Goal: Task Accomplishment & Management: Use online tool/utility

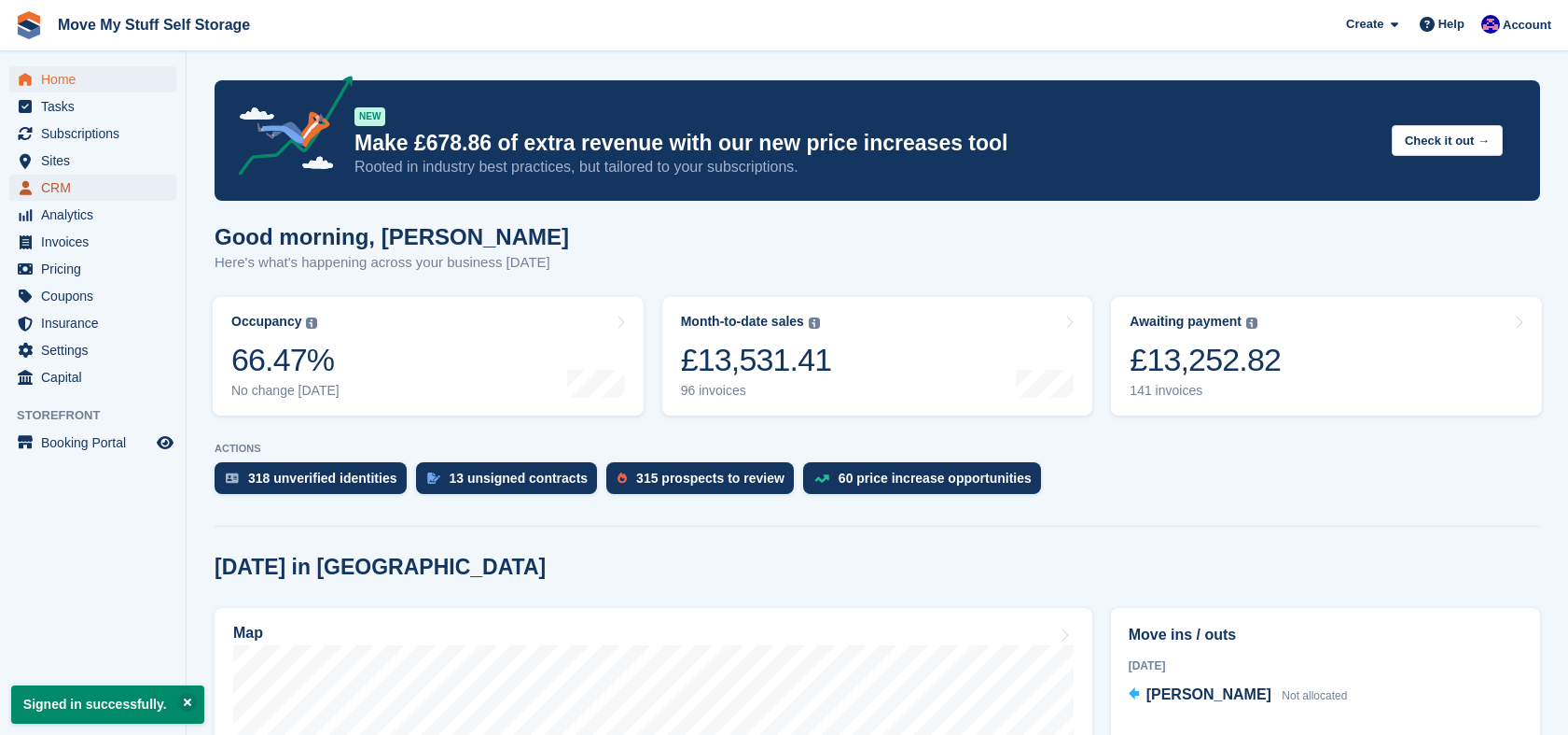
click at [70, 184] on span "CRM" at bounding box center [97, 187] width 112 height 26
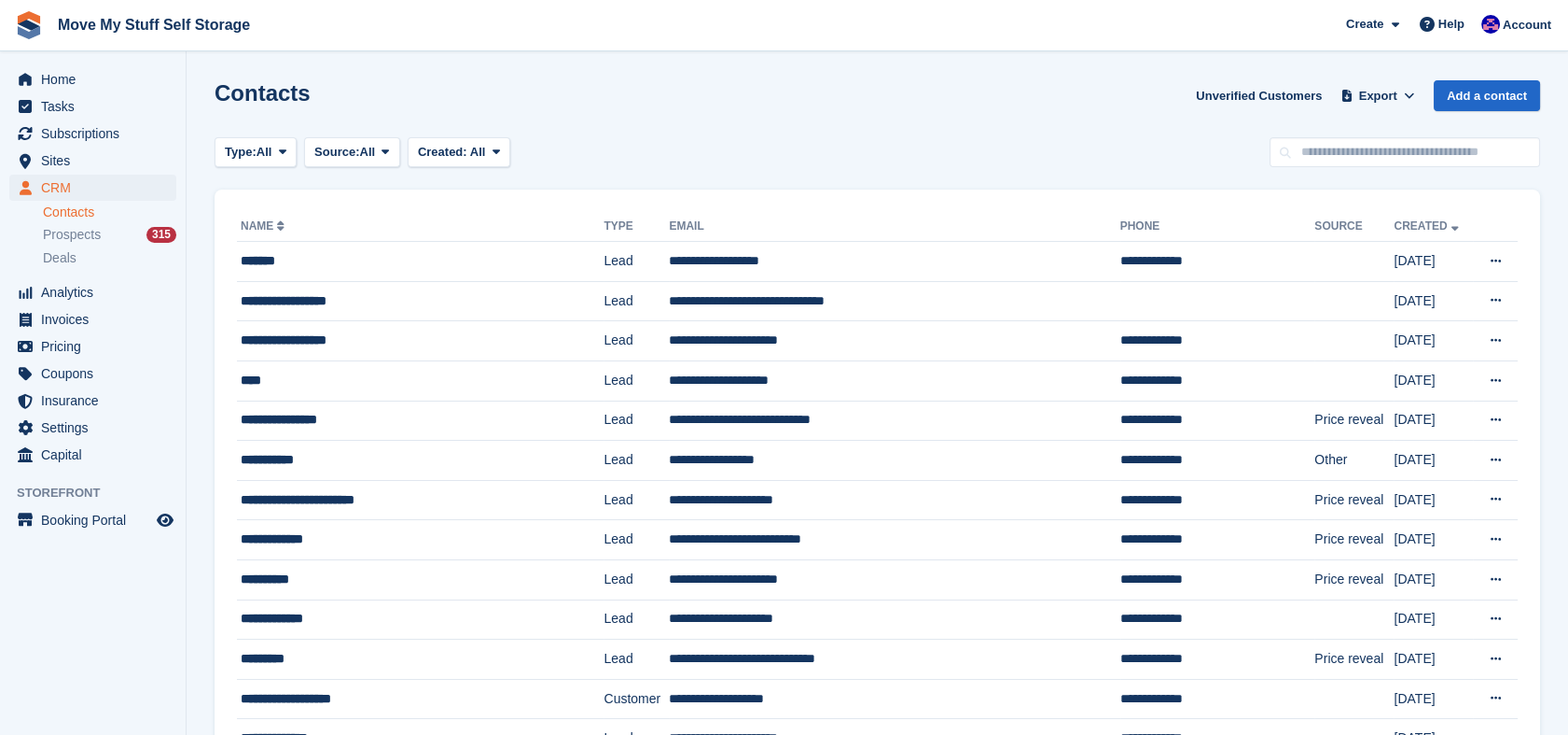
click at [1462, 128] on div "Contacts Unverified Customers Export Export Contacts Export a CSV of all Contac…" at bounding box center [877, 107] width 1325 height 53
click at [1461, 149] on input "text" at bounding box center [1405, 153] width 271 height 31
type input "*******"
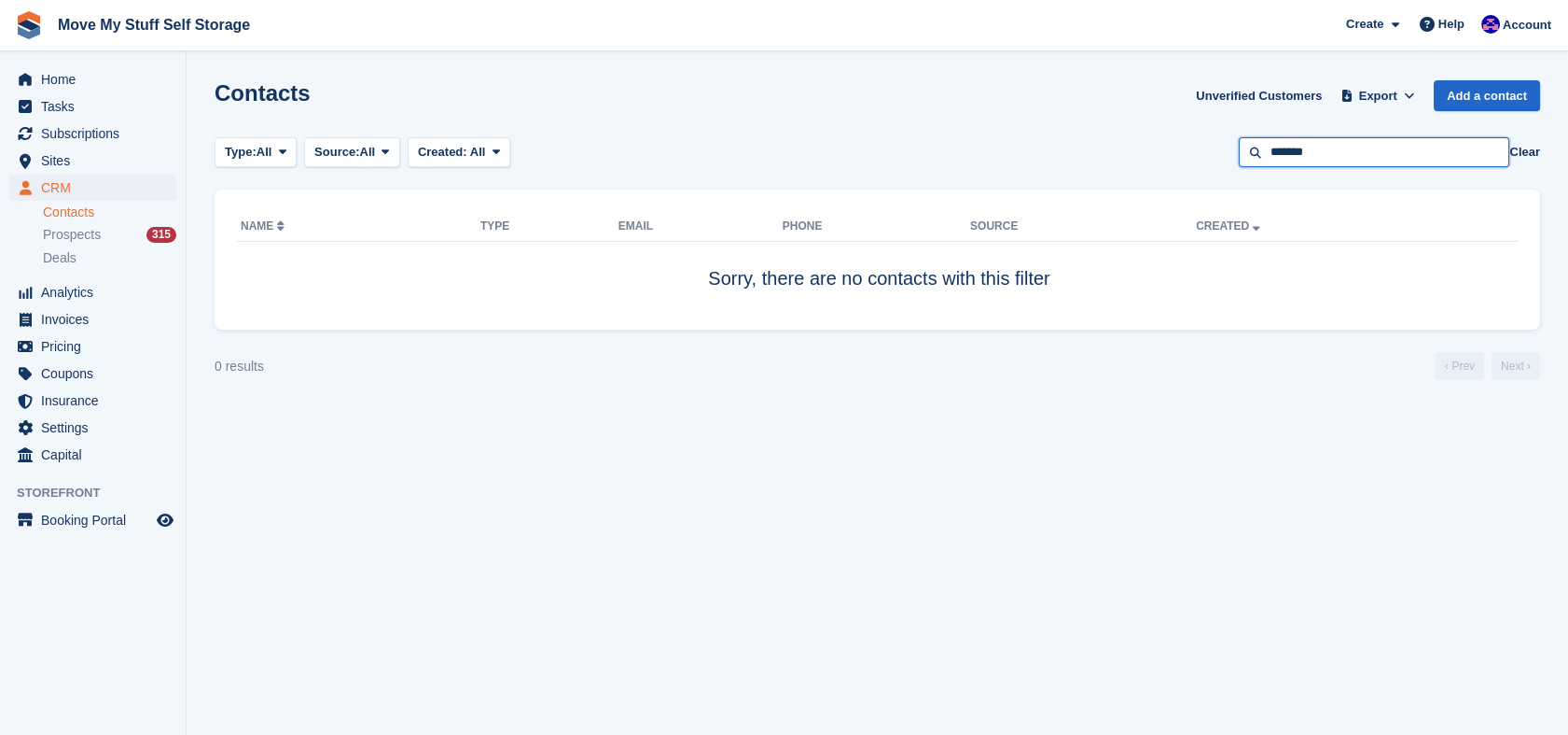
click at [1461, 149] on input "*******" at bounding box center [1374, 153] width 271 height 31
type input "******"
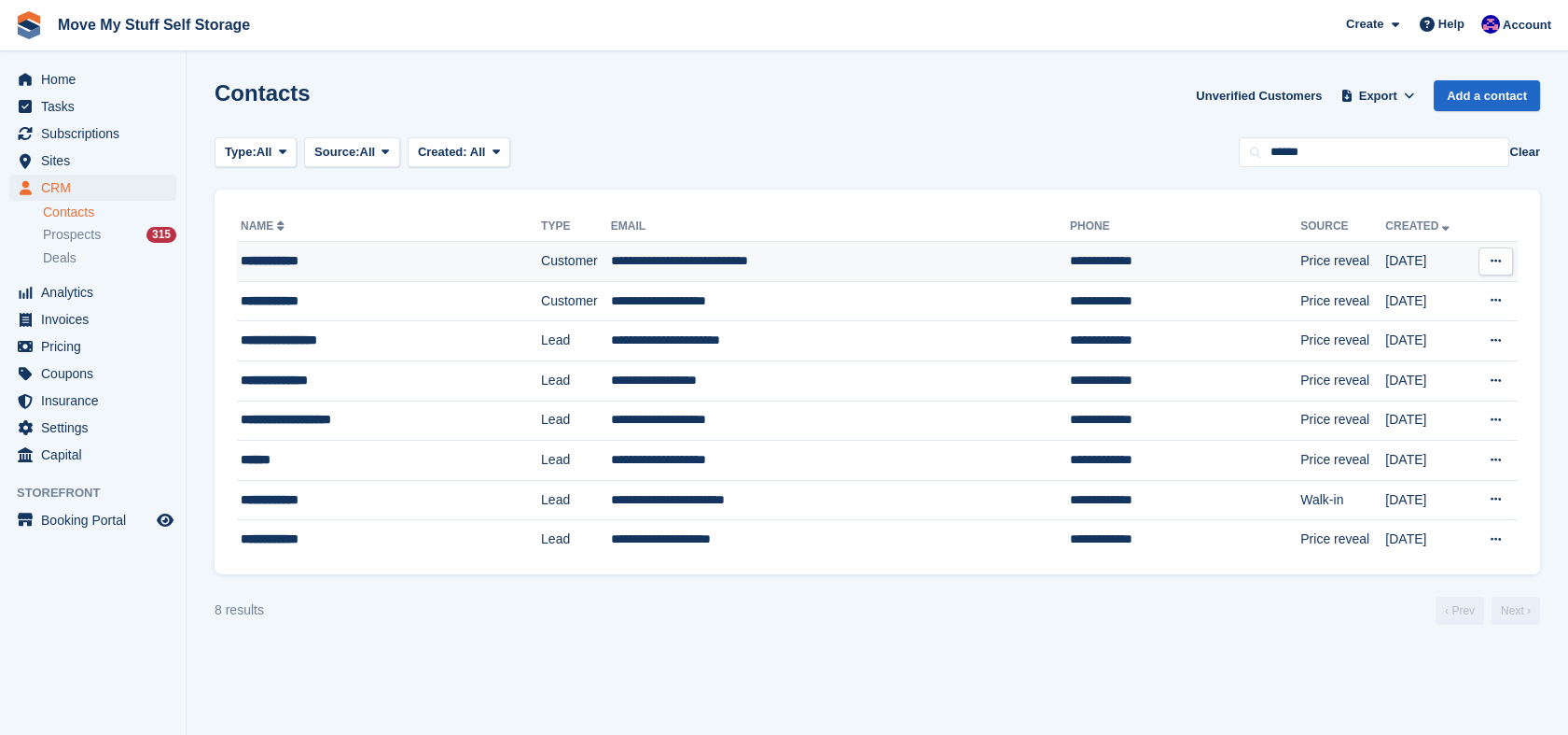
click at [388, 272] on td "**********" at bounding box center [389, 262] width 304 height 40
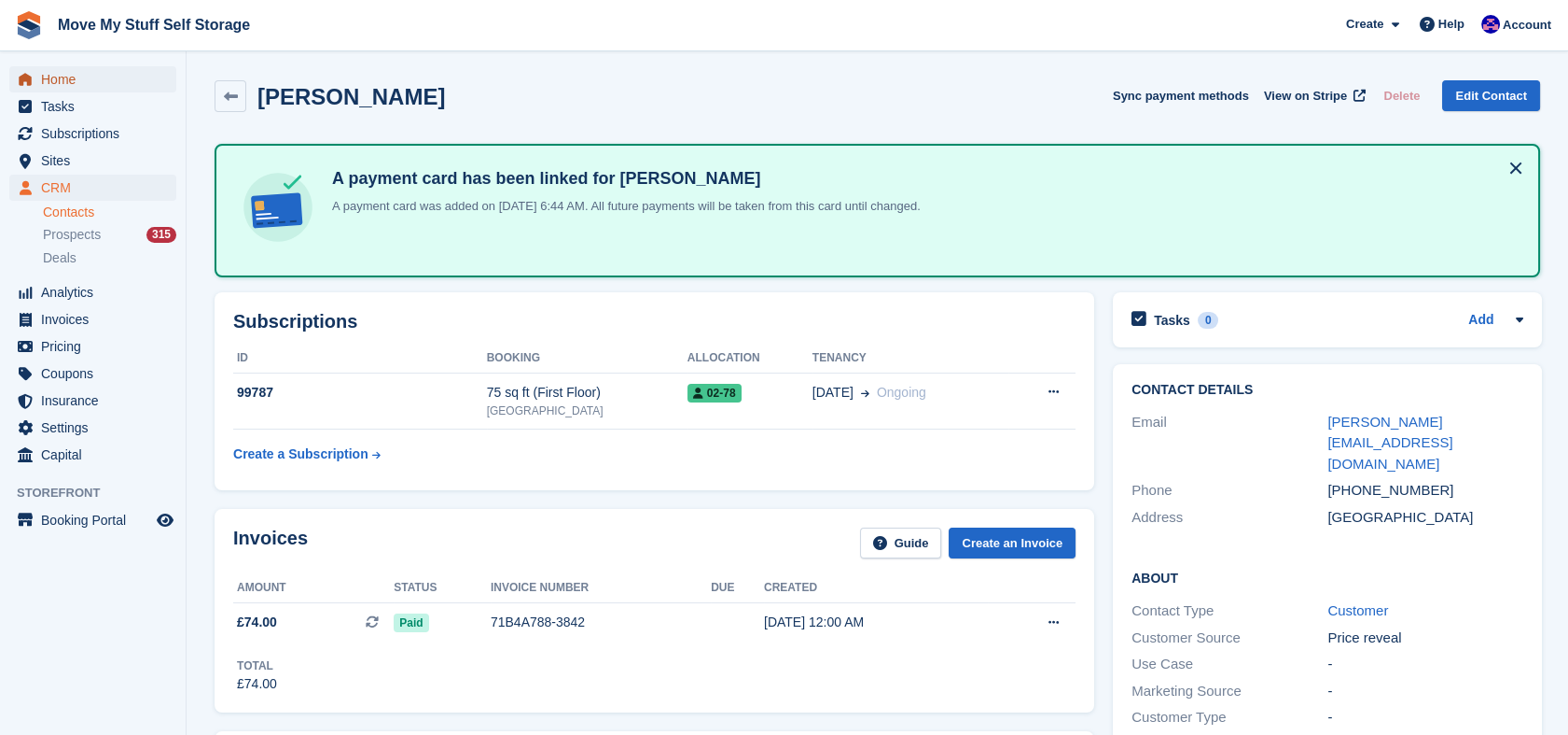
click at [102, 86] on span "Home" at bounding box center [97, 79] width 112 height 26
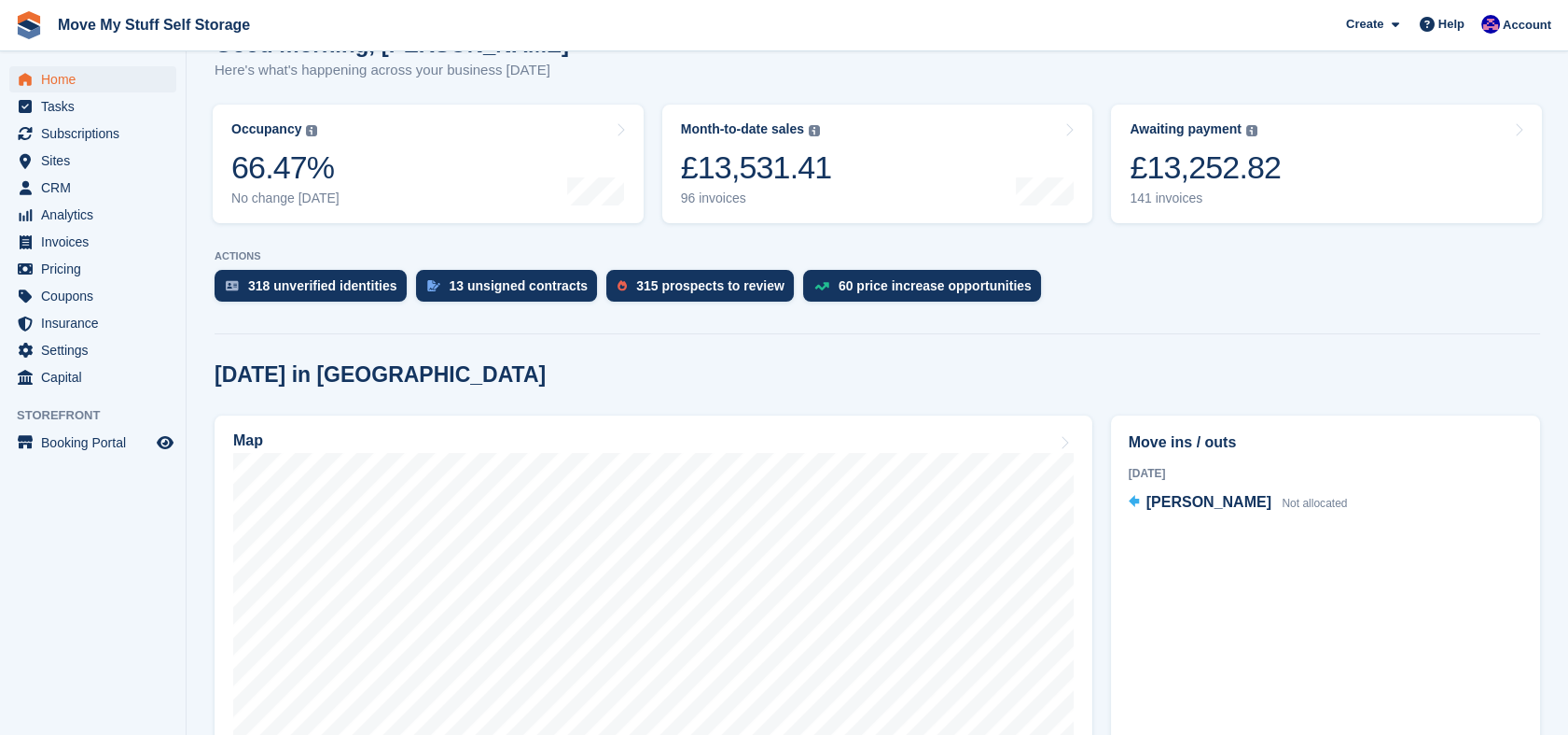
click at [984, 545] on link "Map" at bounding box center [653, 657] width 878 height 485
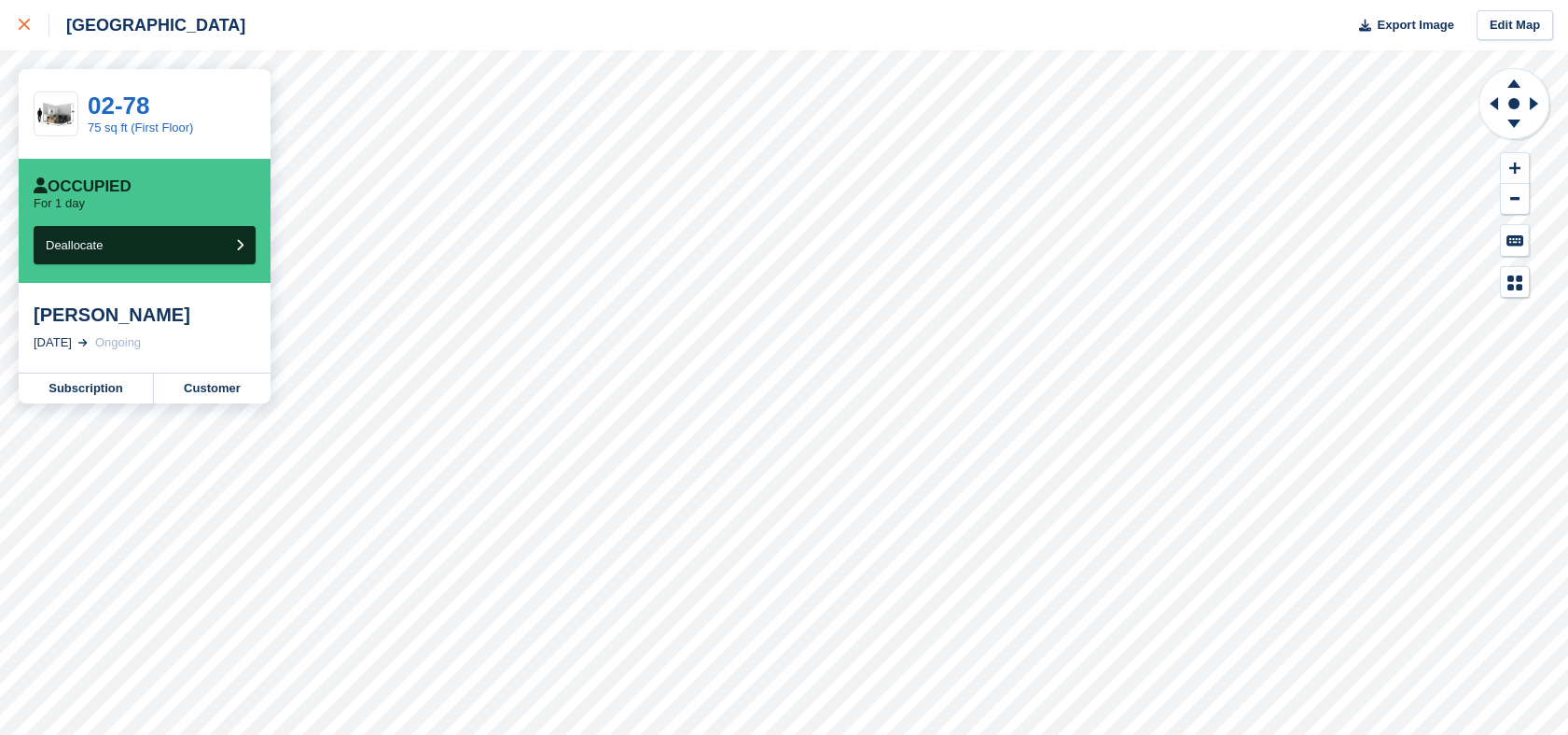
click at [22, 23] on icon at bounding box center [24, 24] width 12 height 12
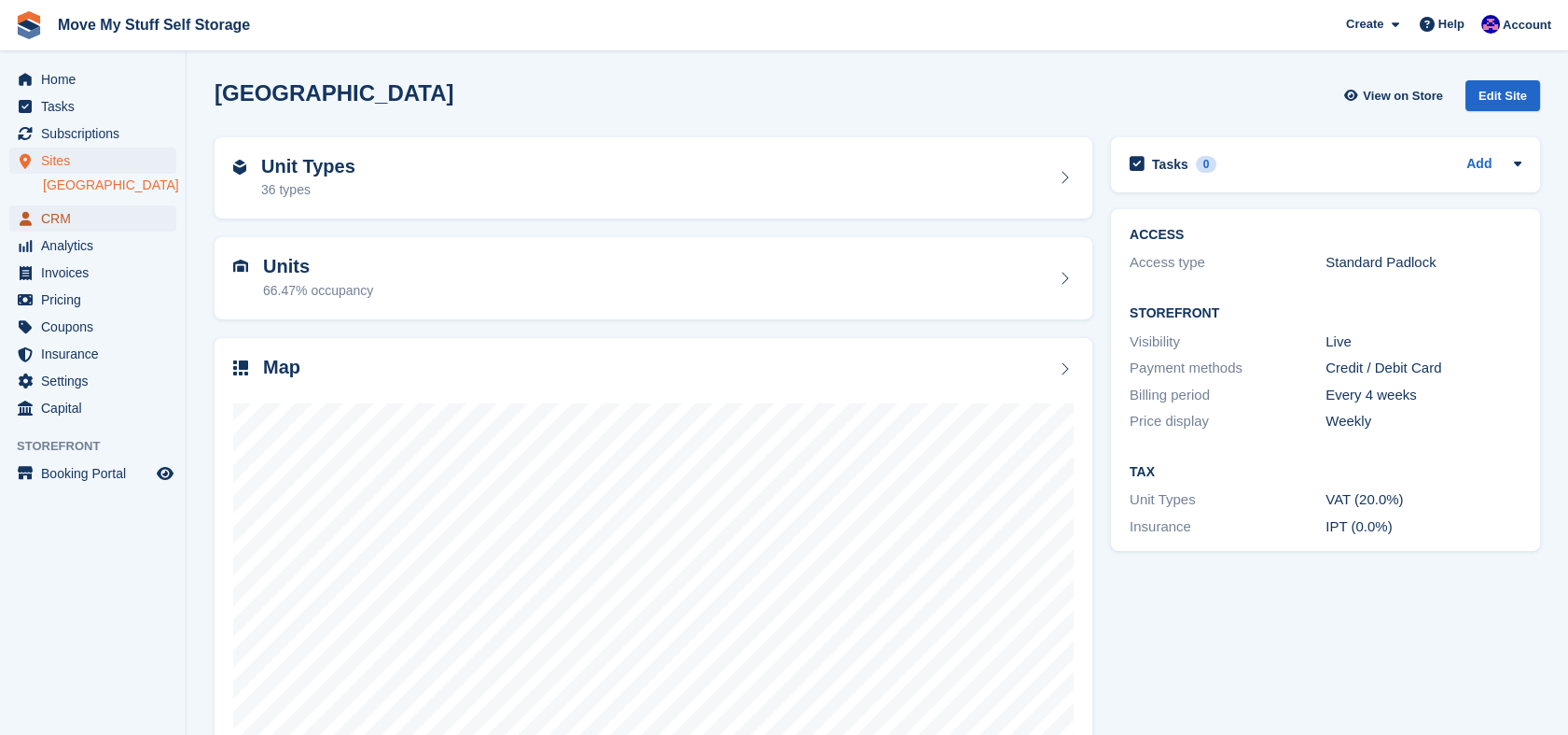
click at [52, 217] on span "CRM" at bounding box center [97, 218] width 112 height 26
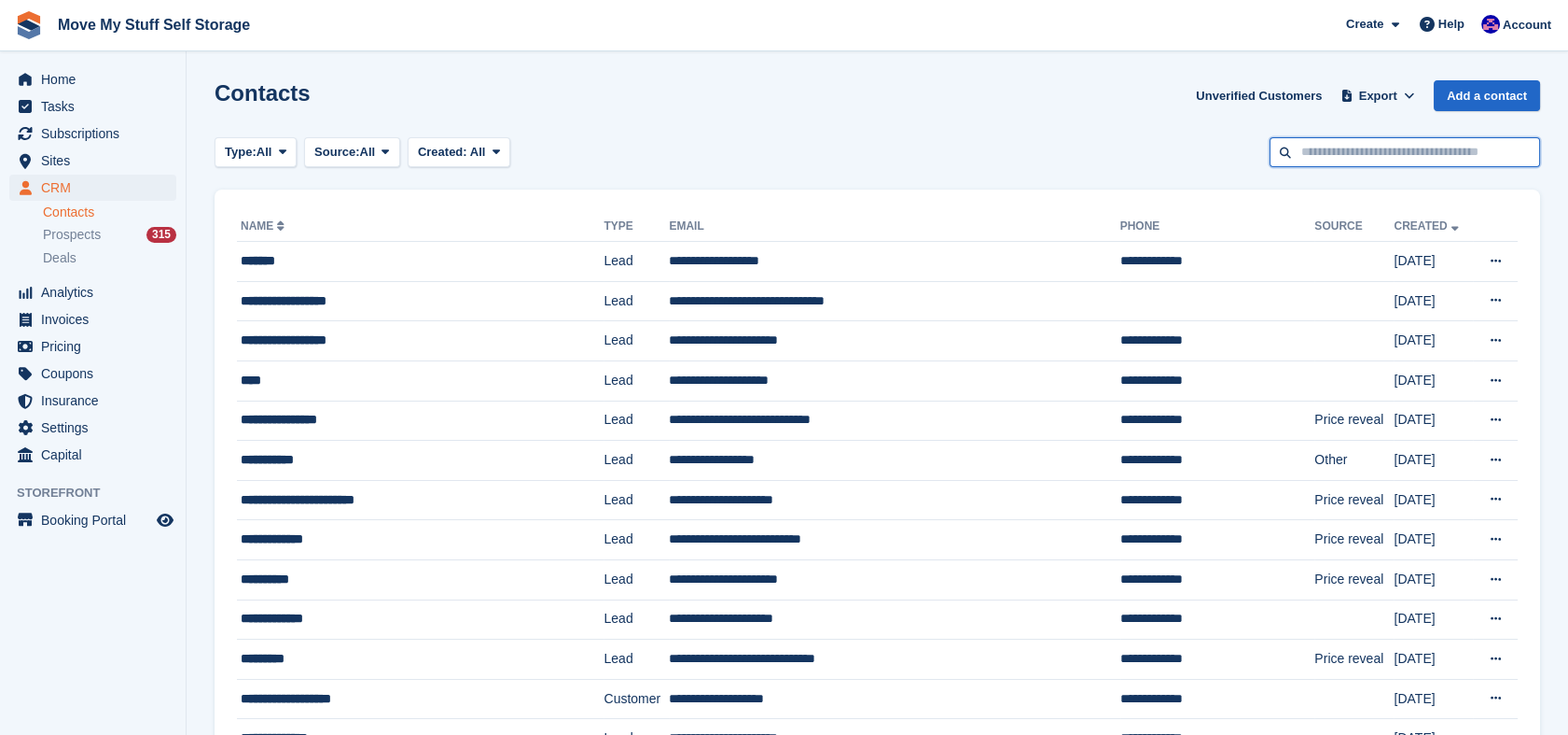
click at [1311, 155] on input "text" at bounding box center [1405, 153] width 271 height 31
type input "******"
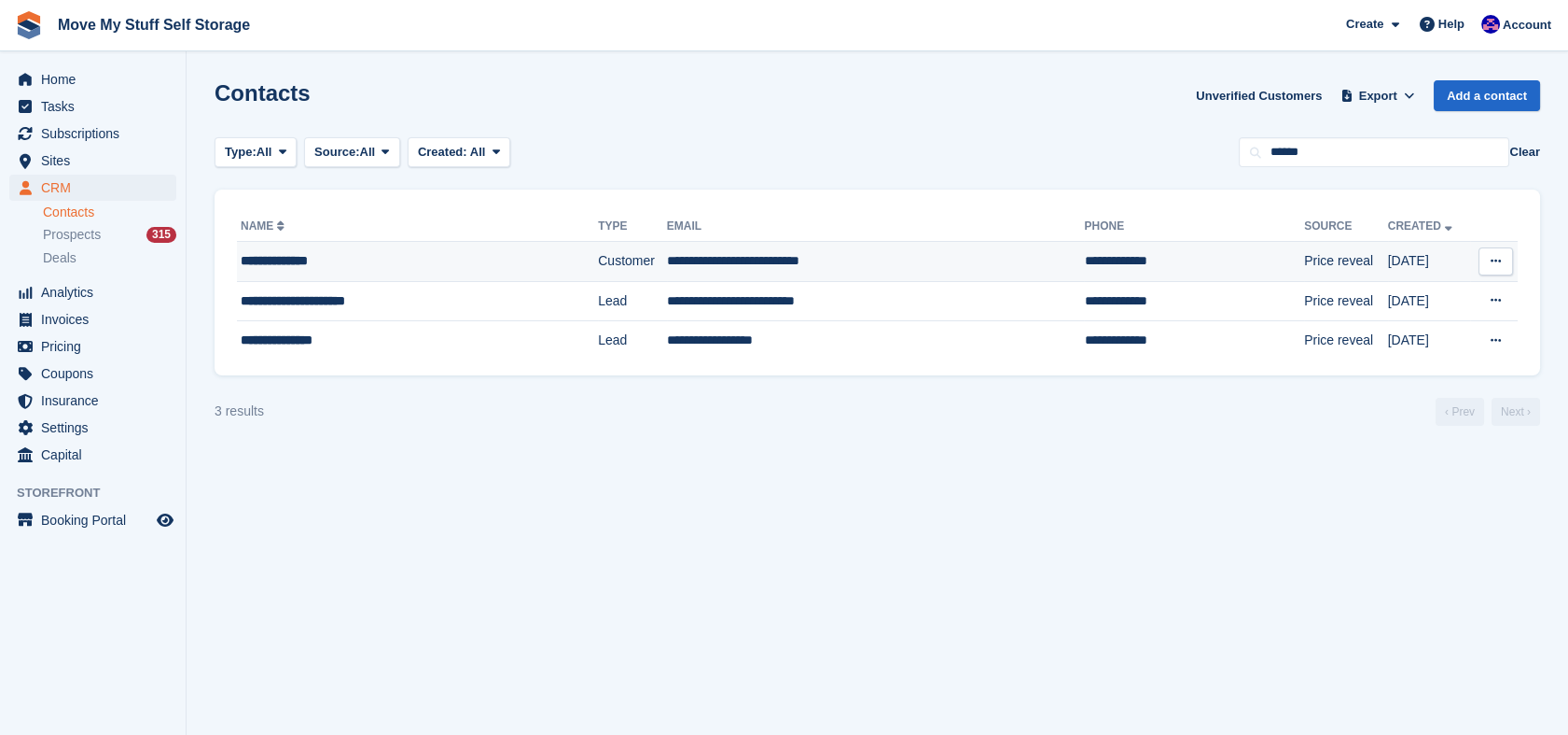
click at [870, 266] on td "**********" at bounding box center [876, 262] width 418 height 40
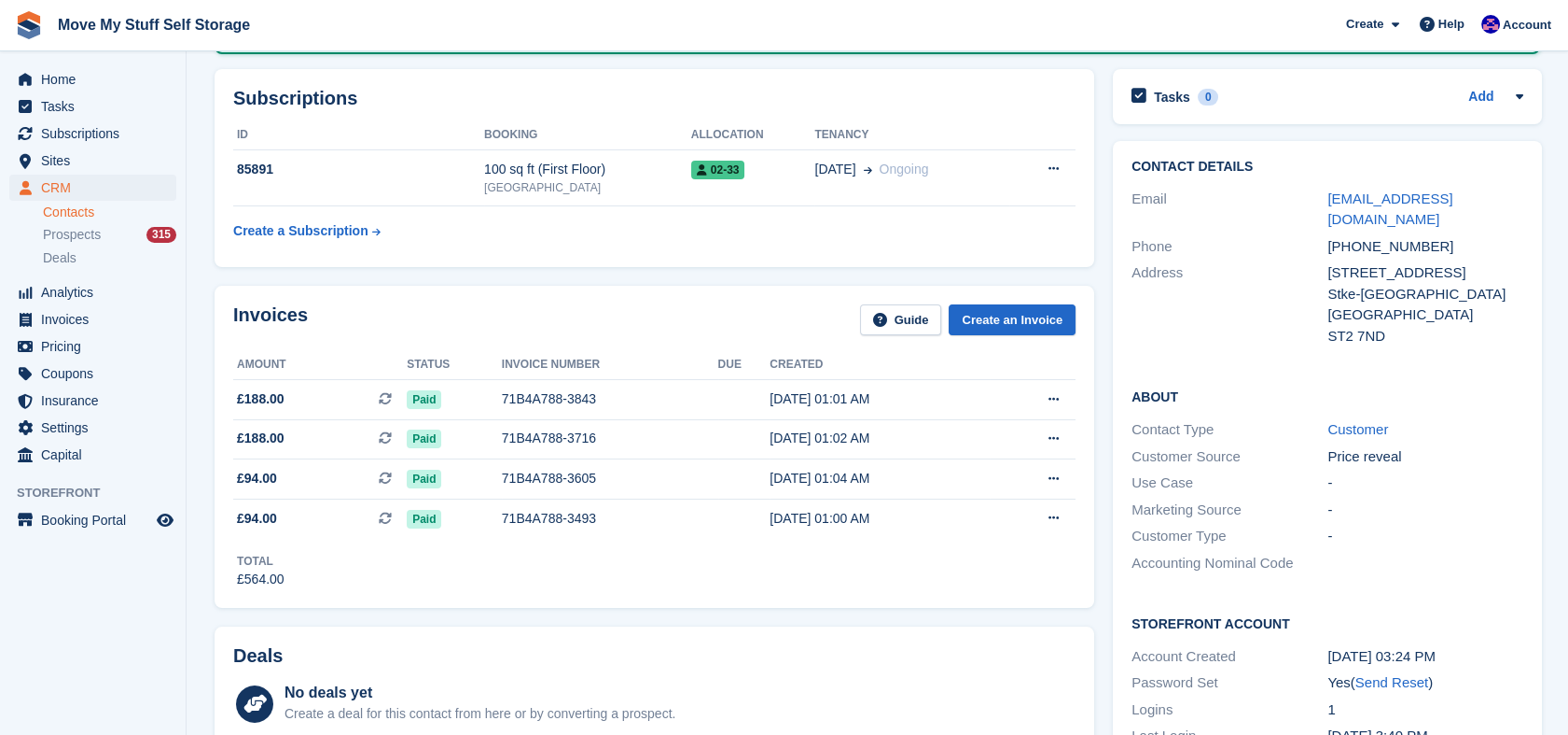
scroll to position [237, 0]
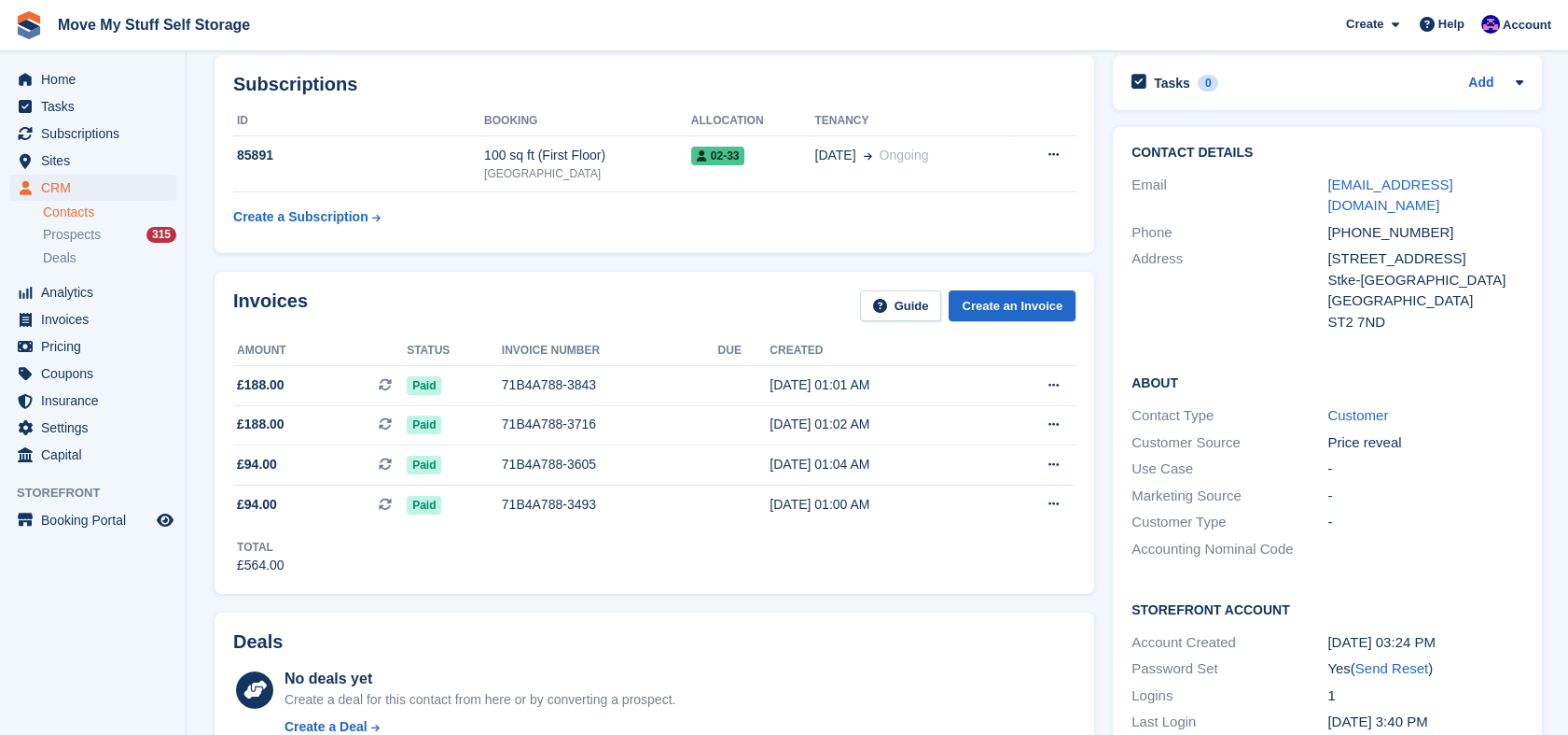
click at [642, 248] on div "Subscriptions ID Booking Allocation Tenancy 85891 100 sq ft (First Floor) Stoke…" at bounding box center [654, 154] width 880 height 198
click at [663, 392] on div "71B4A788-3843" at bounding box center [610, 385] width 216 height 19
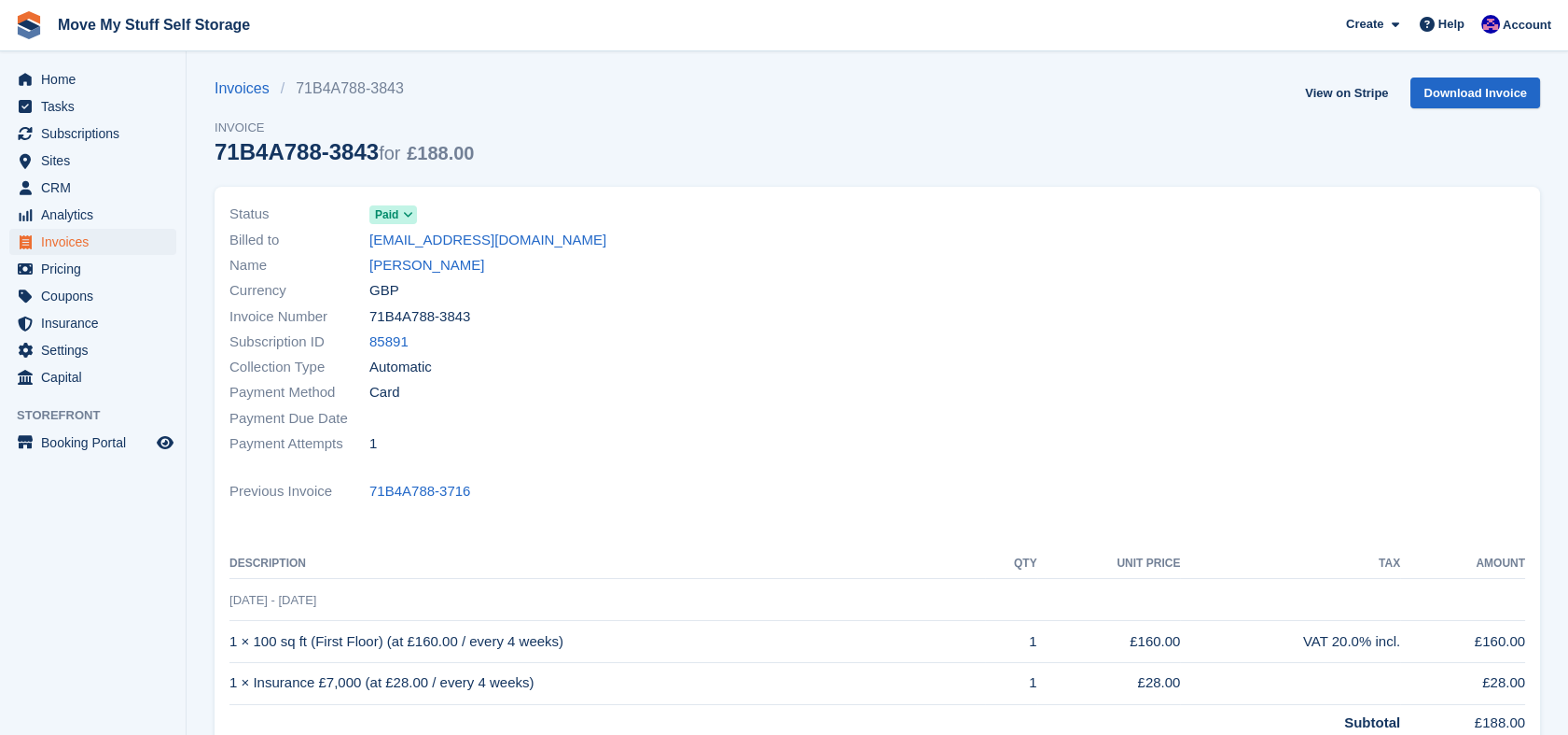
scroll to position [4, 0]
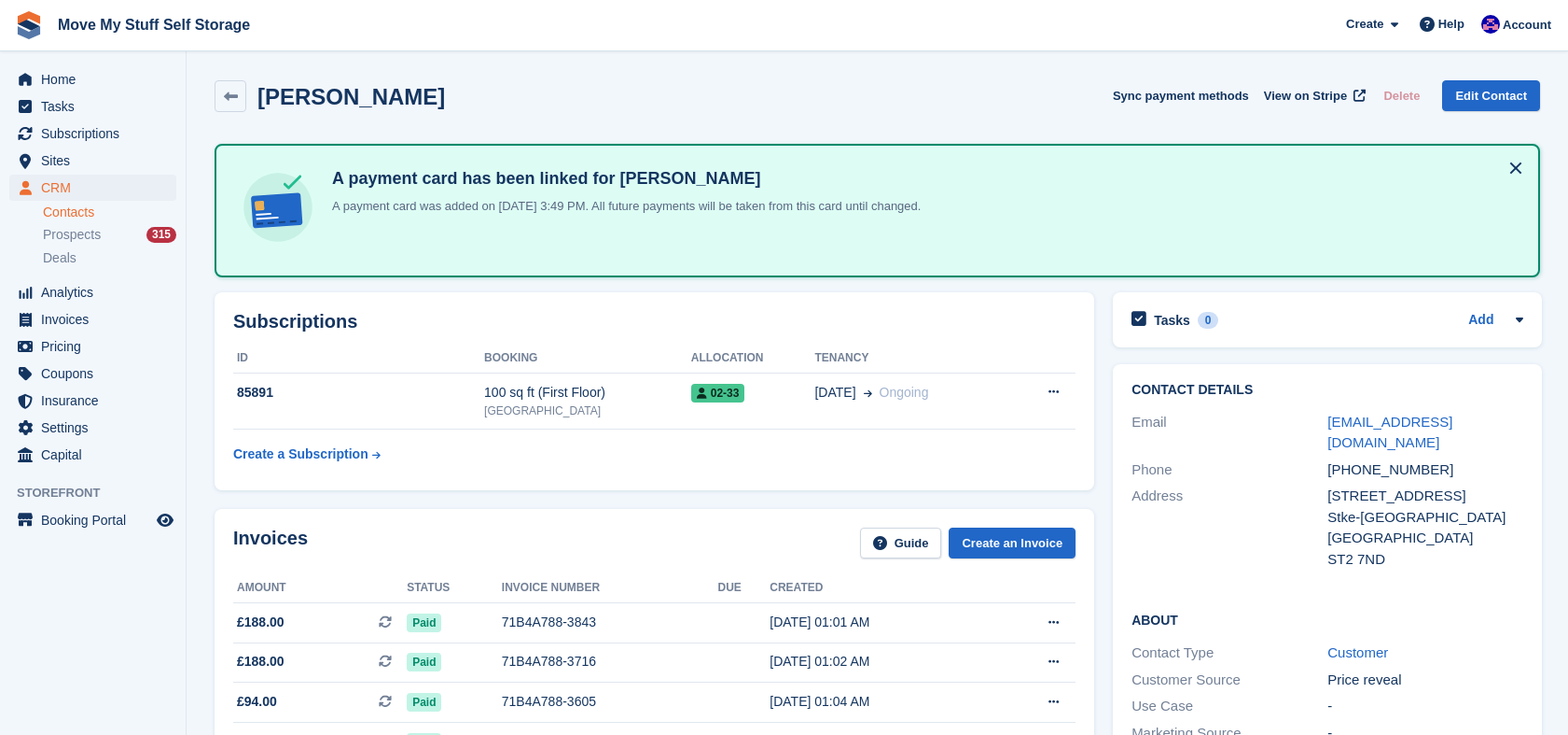
scroll to position [237, 0]
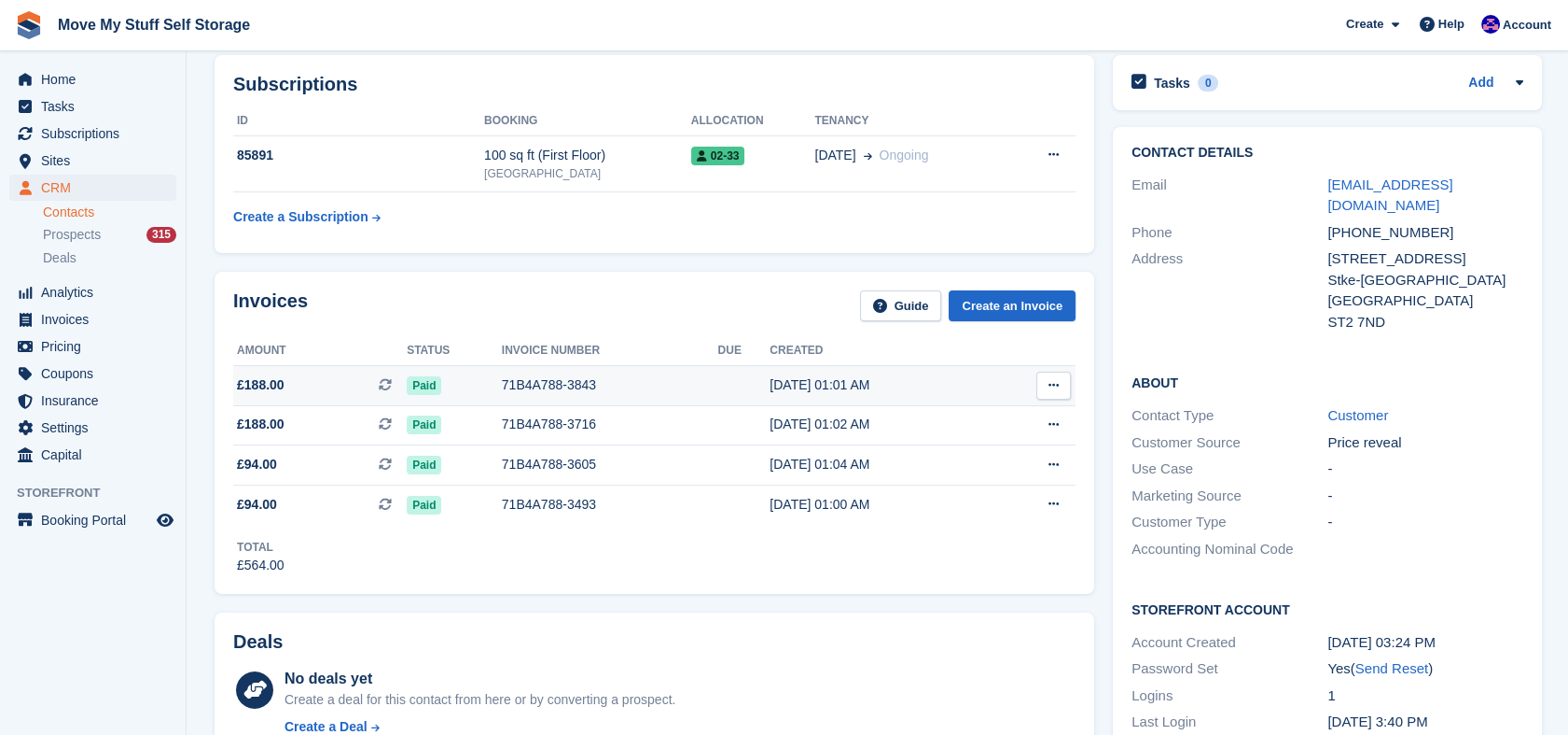
click at [674, 376] on div "71B4A788-3843" at bounding box center [610, 385] width 216 height 19
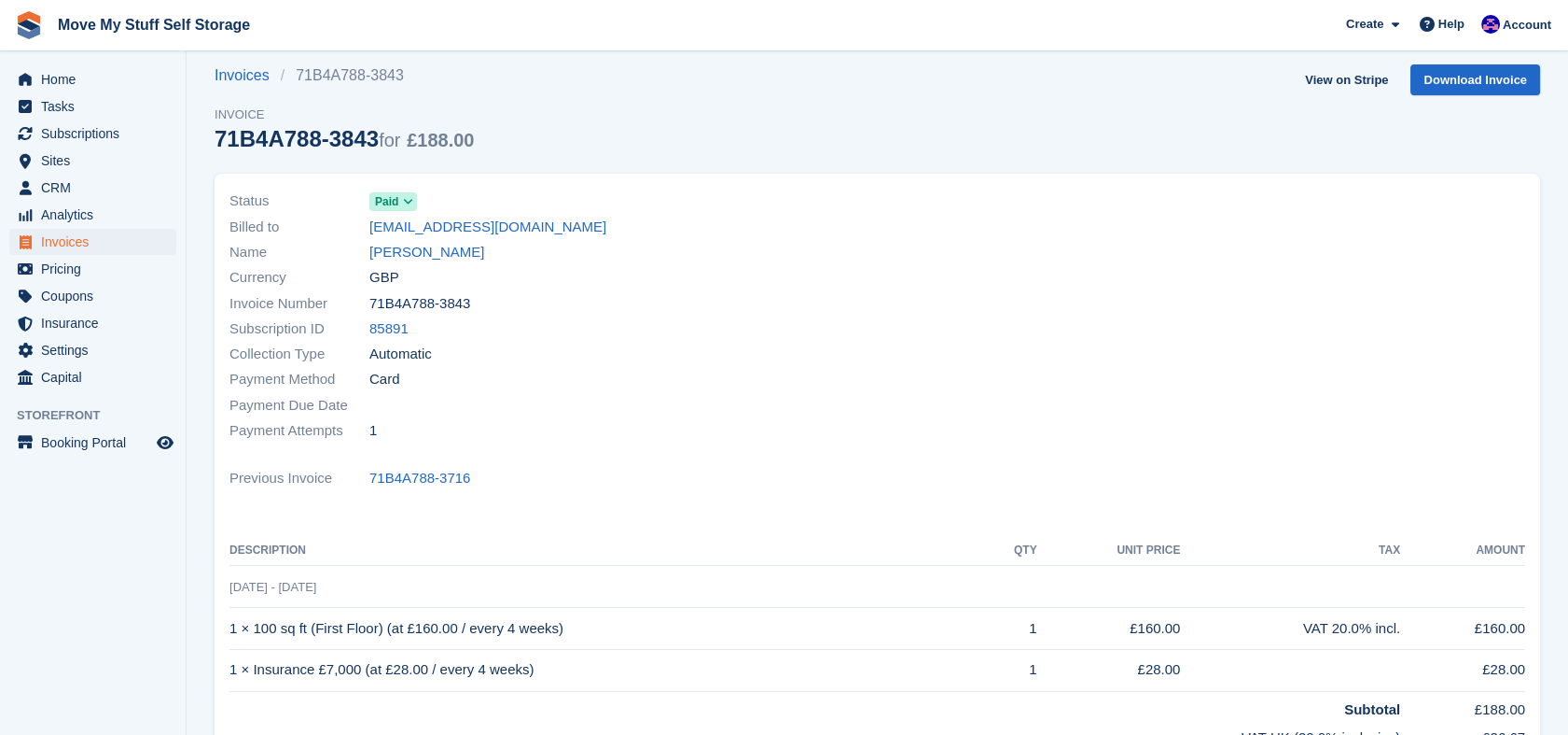
scroll to position [39, 0]
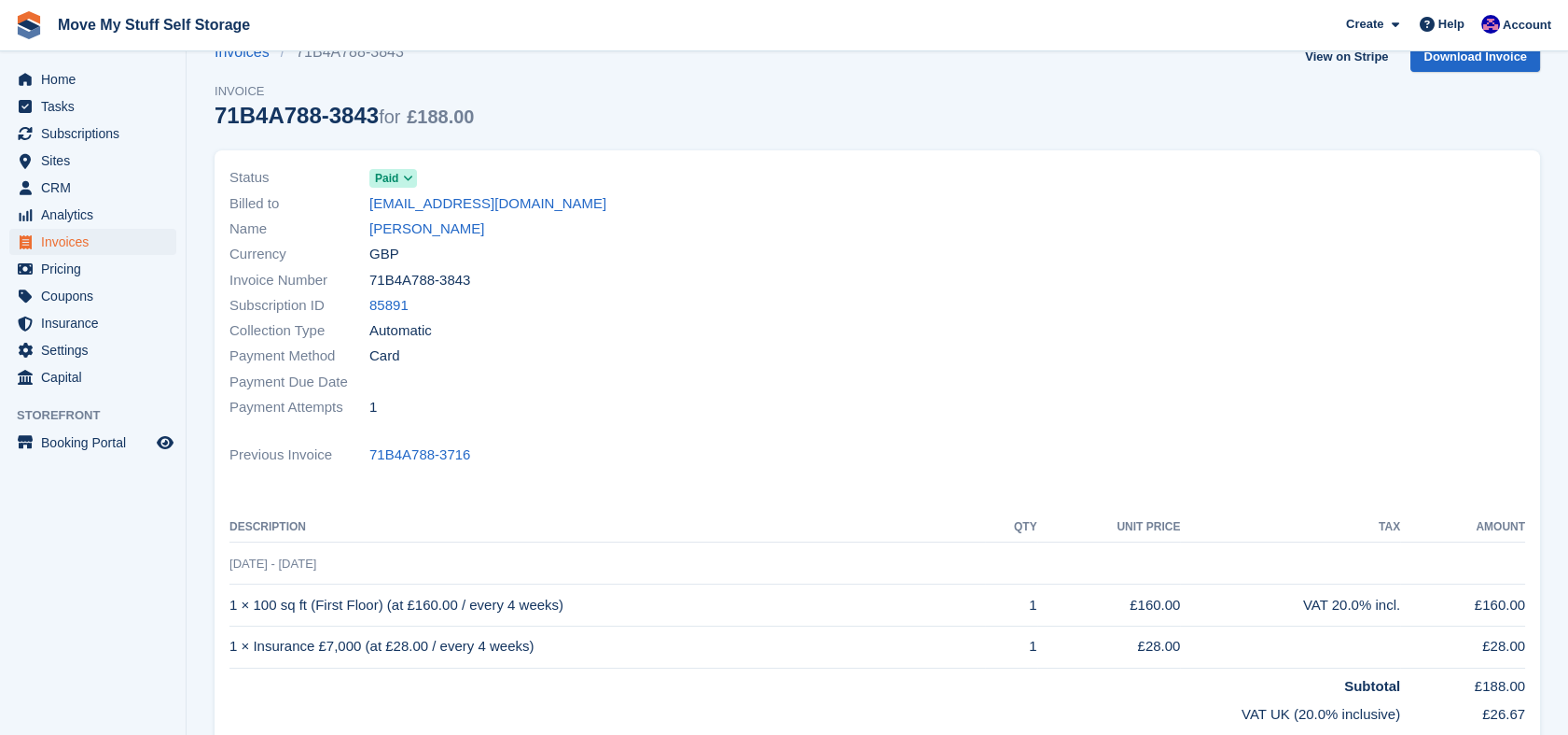
click at [914, 432] on div "Status Paid Billed to [EMAIL_ADDRESS][DOMAIN_NAME] Name [PERSON_NAME] Currency …" at bounding box center [877, 489] width 1325 height 679
click at [389, 228] on link "[PERSON_NAME]" at bounding box center [426, 229] width 114 height 21
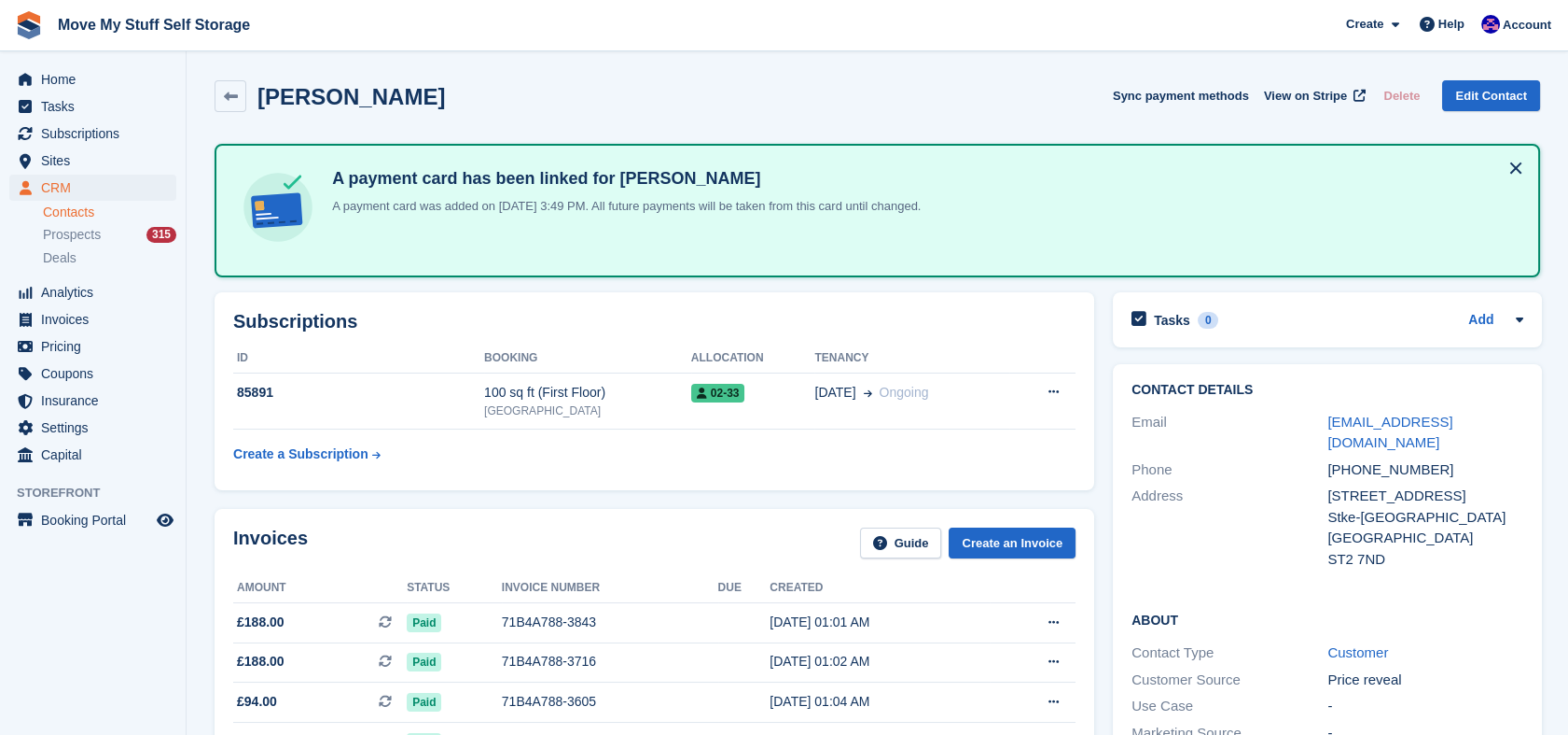
click at [803, 487] on div "Subscriptions ID Booking Allocation Tenancy 85891 100 sq ft (First Floor) Stoke…" at bounding box center [654, 391] width 880 height 198
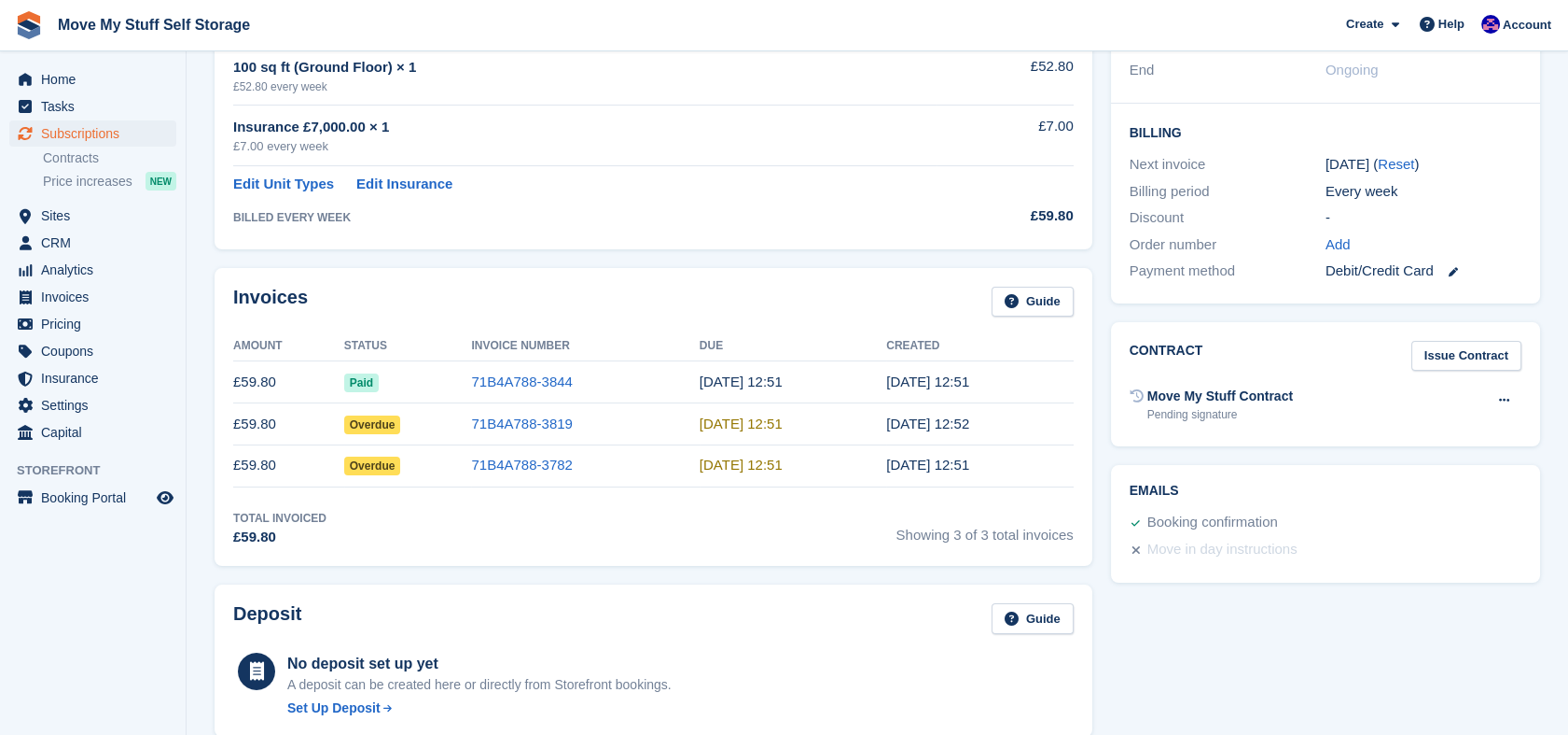
scroll to position [427, 0]
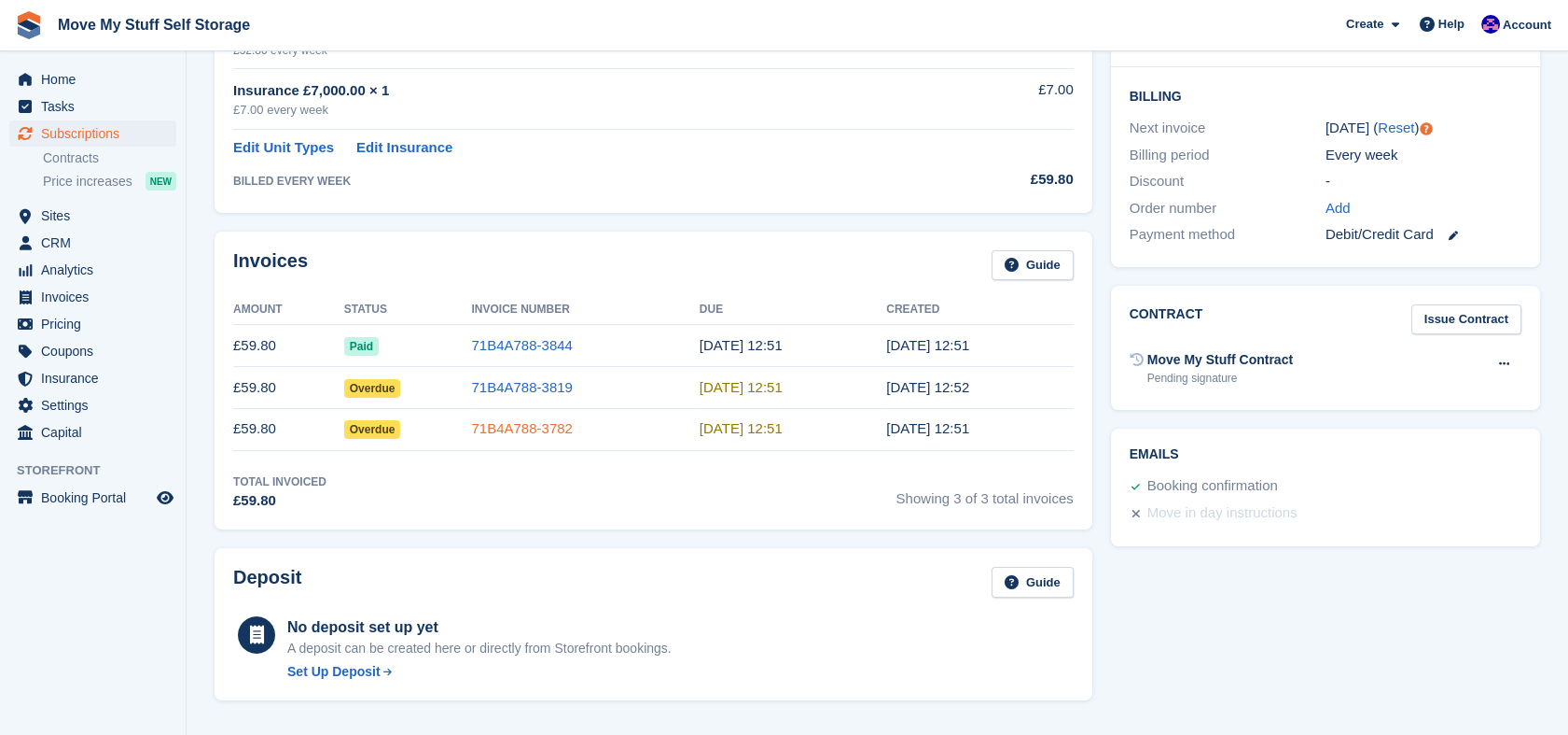
click at [543, 431] on link "71B4A788-3782" at bounding box center [521, 428] width 101 height 16
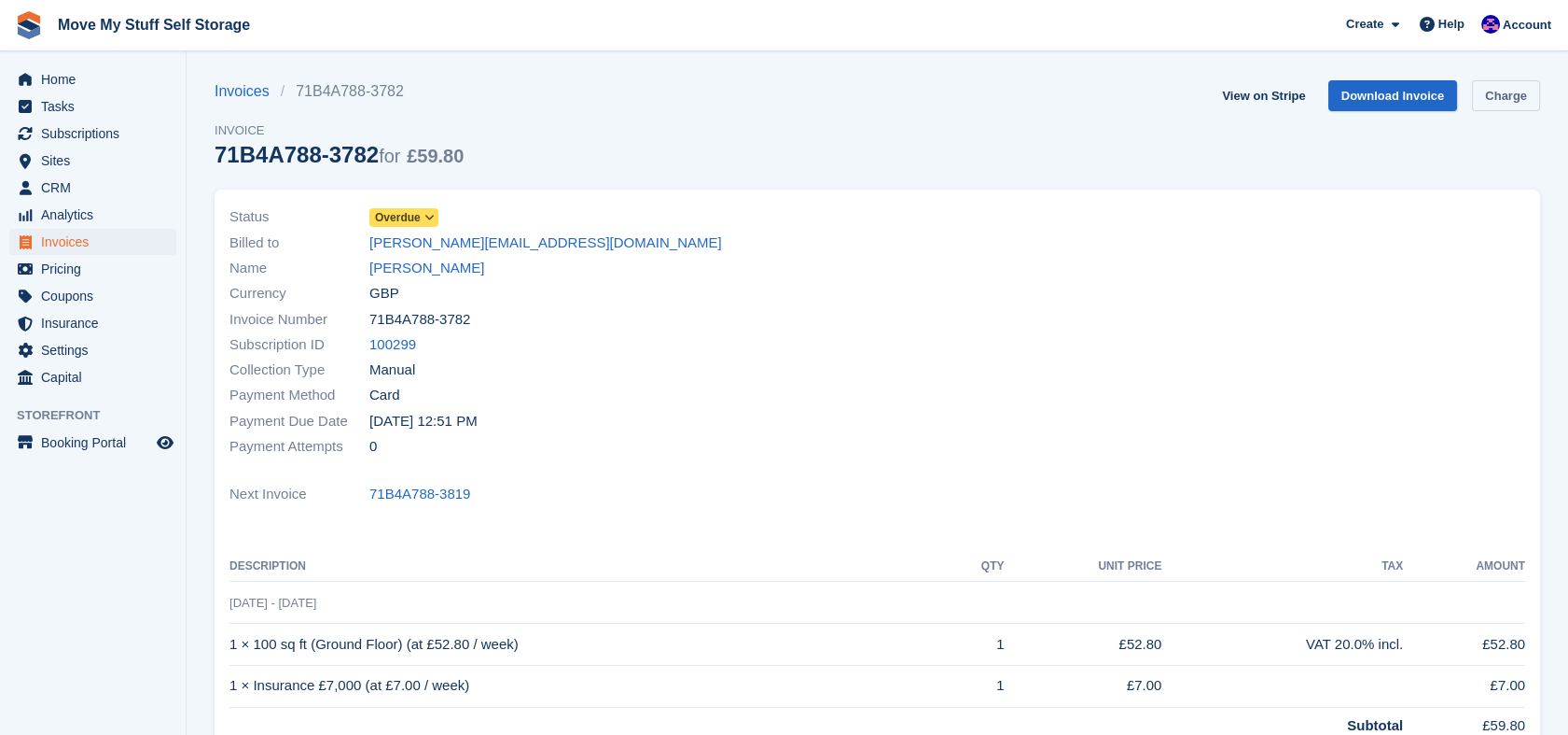
click at [1527, 108] on link "Charge" at bounding box center [1506, 96] width 68 height 31
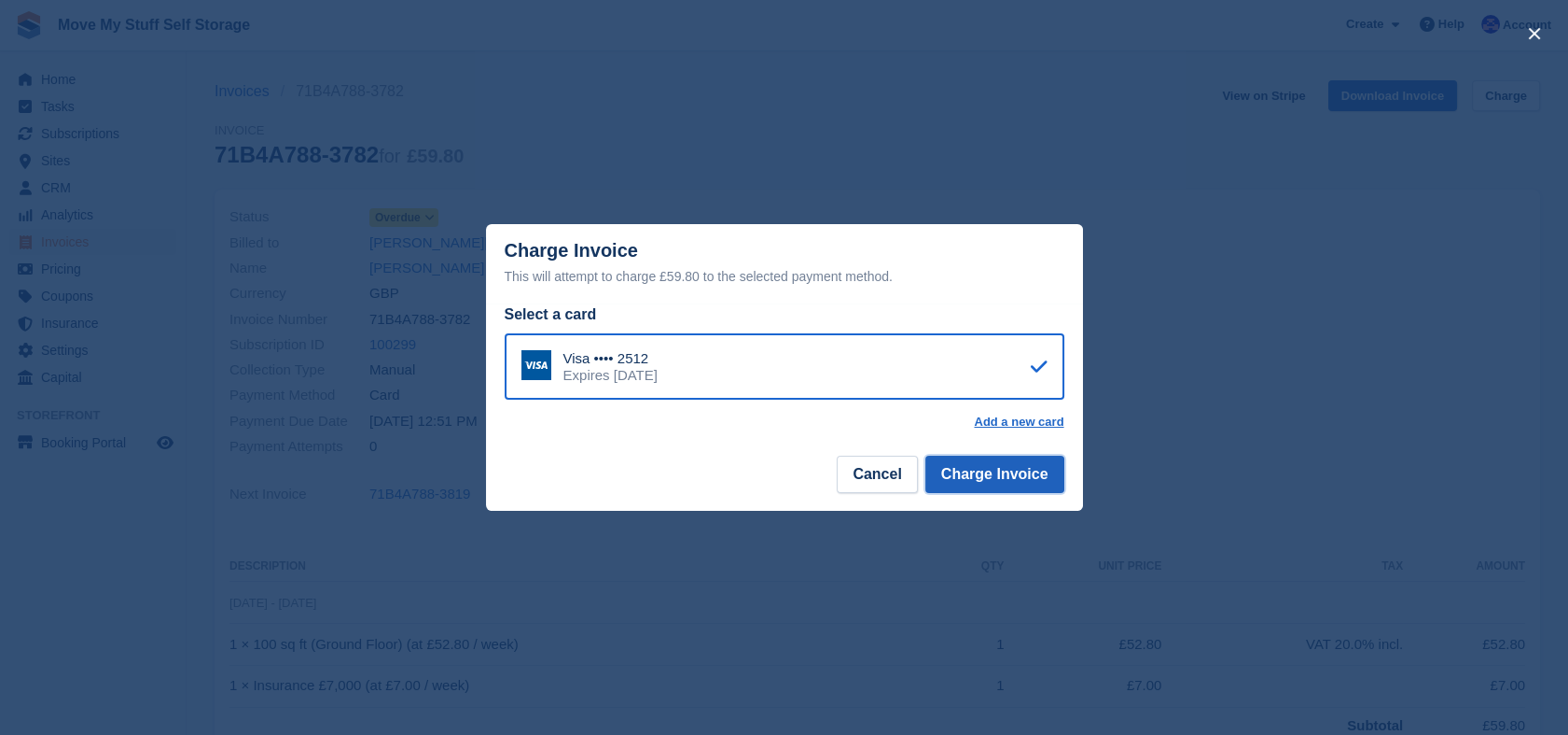
click at [966, 464] on button "Charge Invoice" at bounding box center [995, 474] width 139 height 37
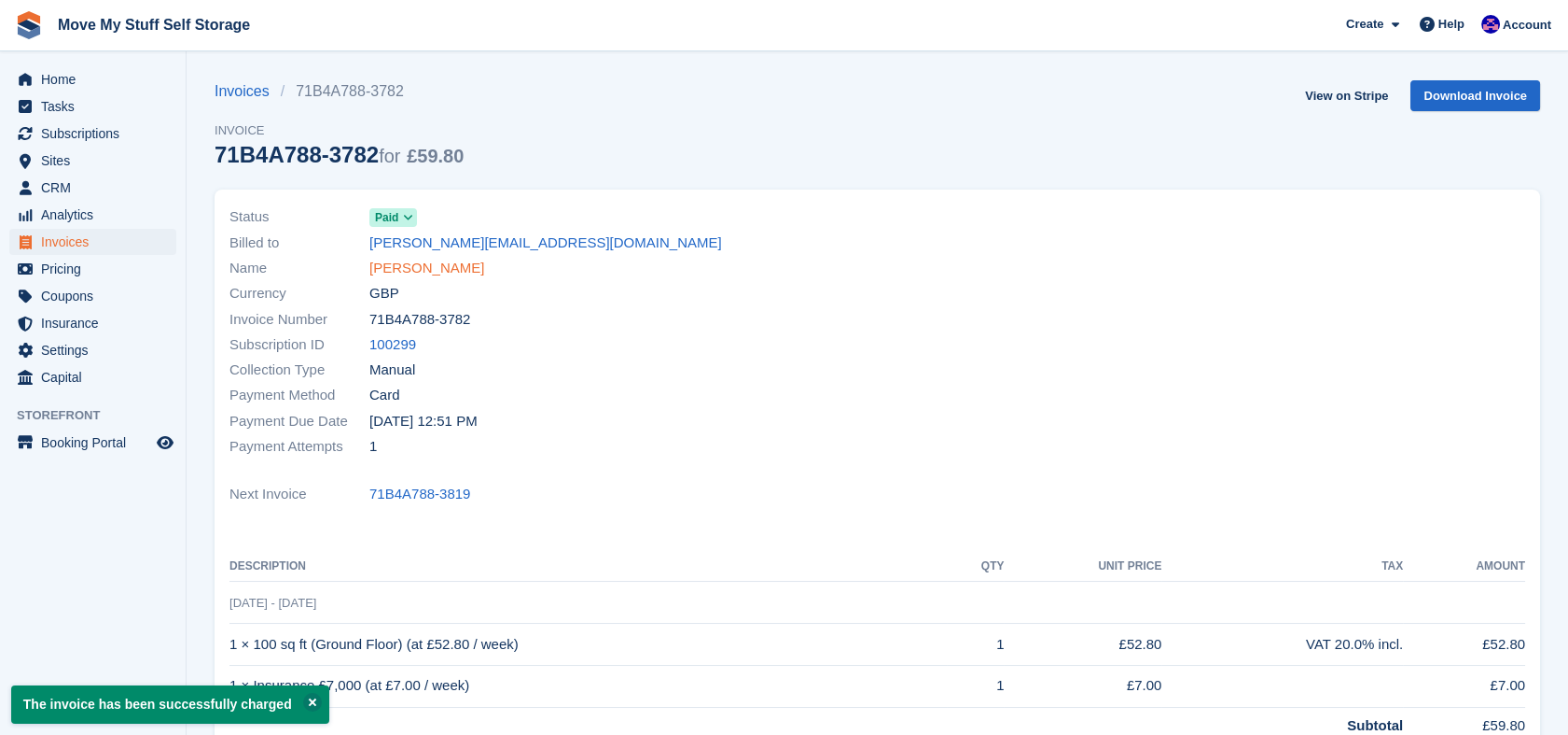
click at [444, 269] on link "[PERSON_NAME]" at bounding box center [426, 268] width 114 height 21
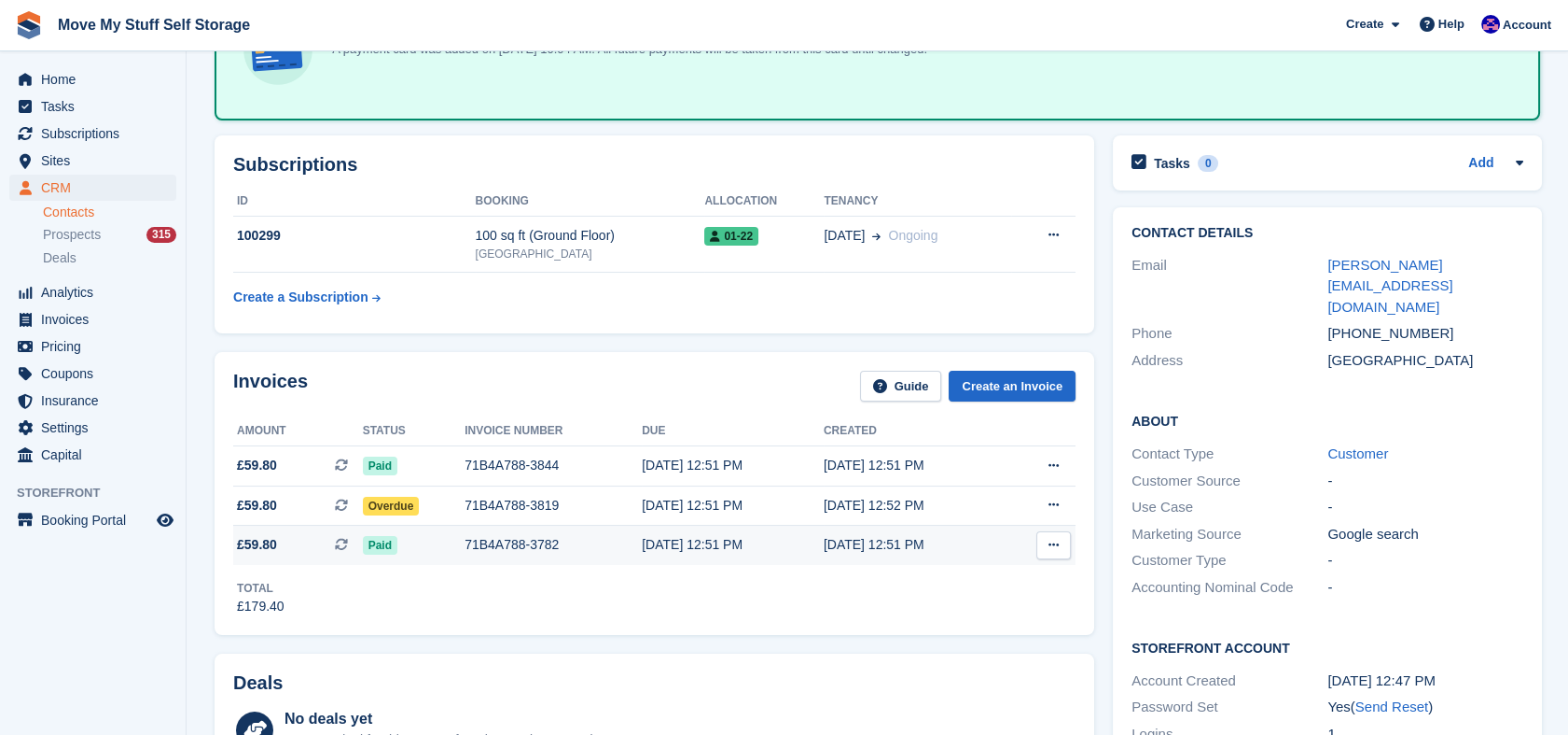
scroll to position [159, 0]
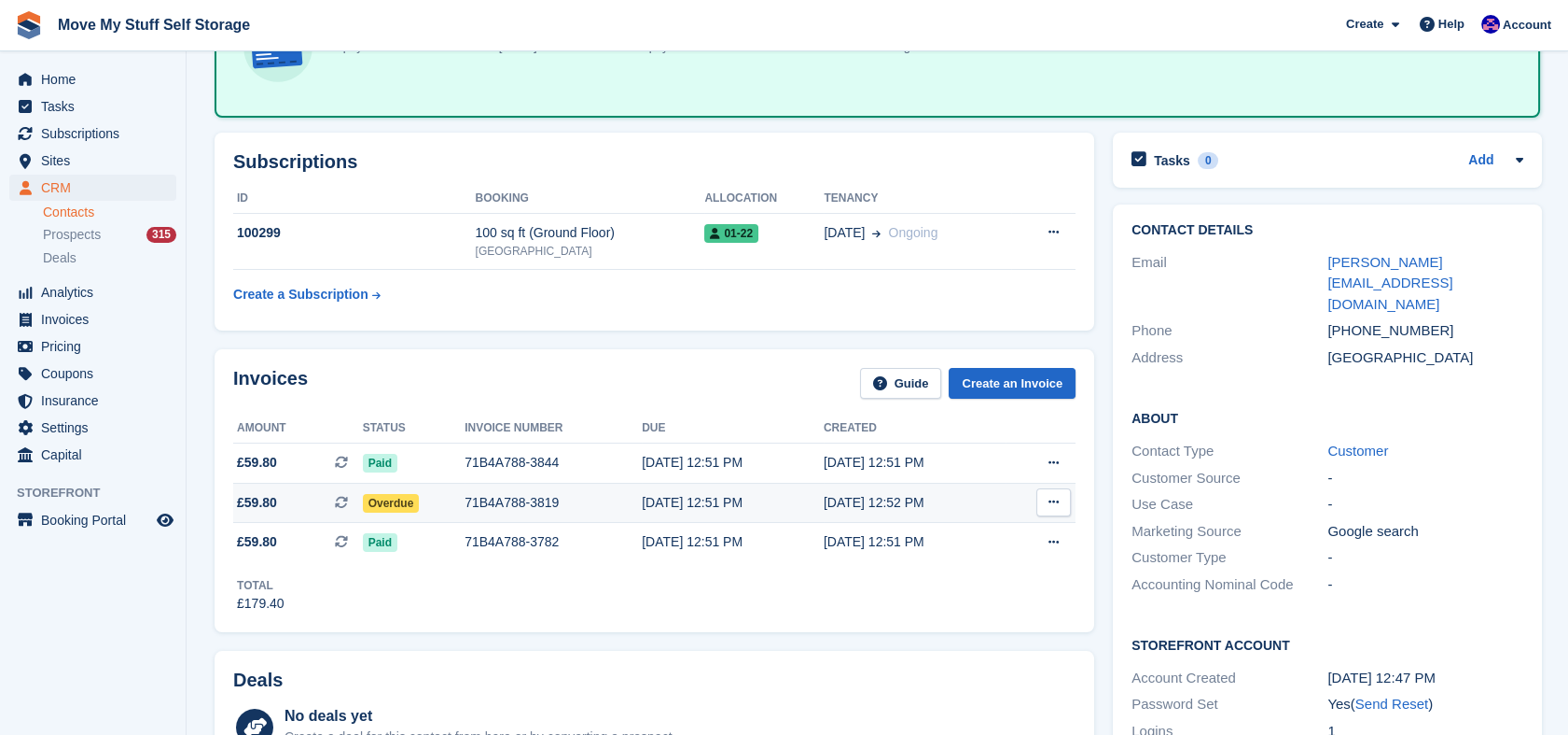
click at [753, 502] on div "[DATE] 12:51 PM" at bounding box center [732, 502] width 181 height 19
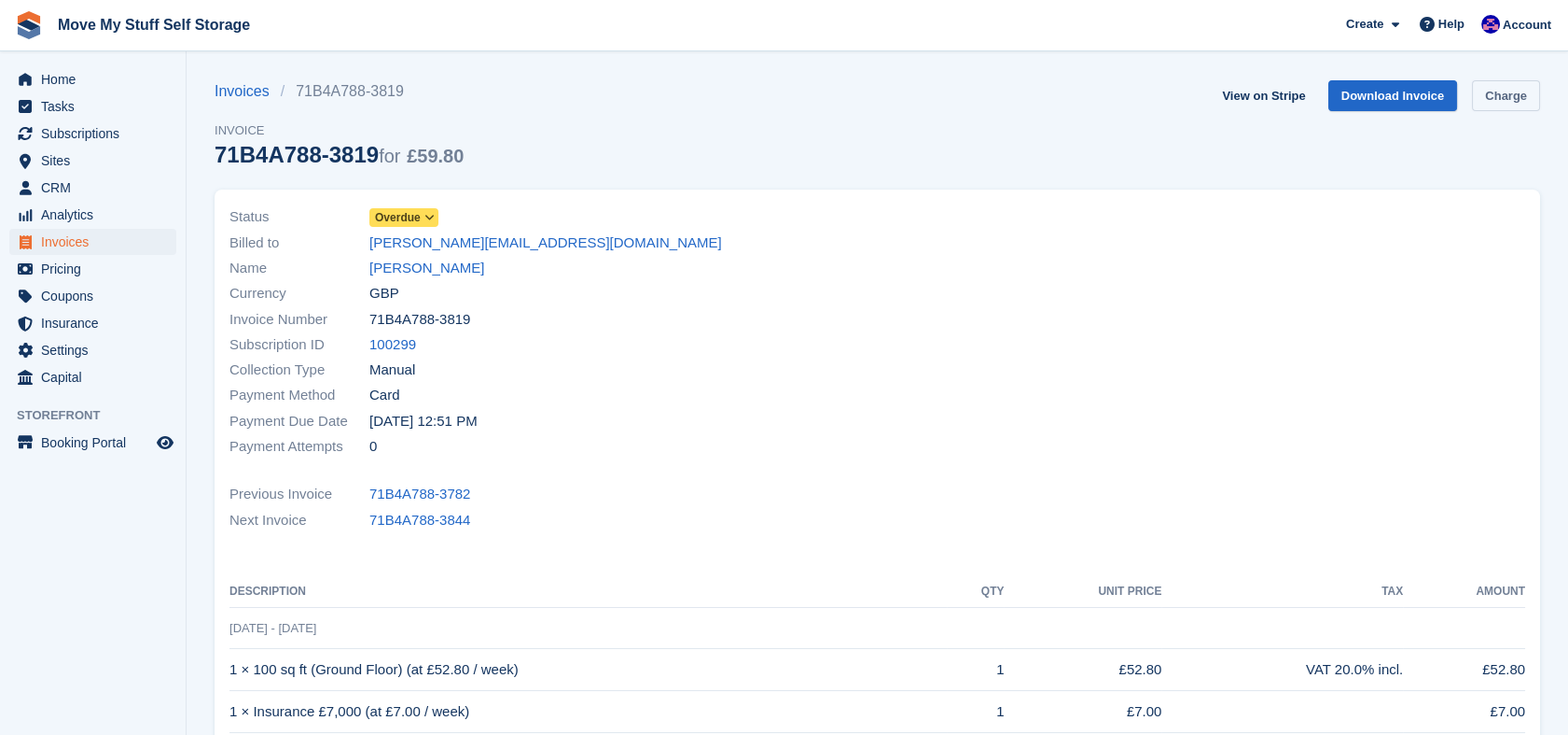
click at [1488, 88] on link "Charge" at bounding box center [1506, 96] width 68 height 31
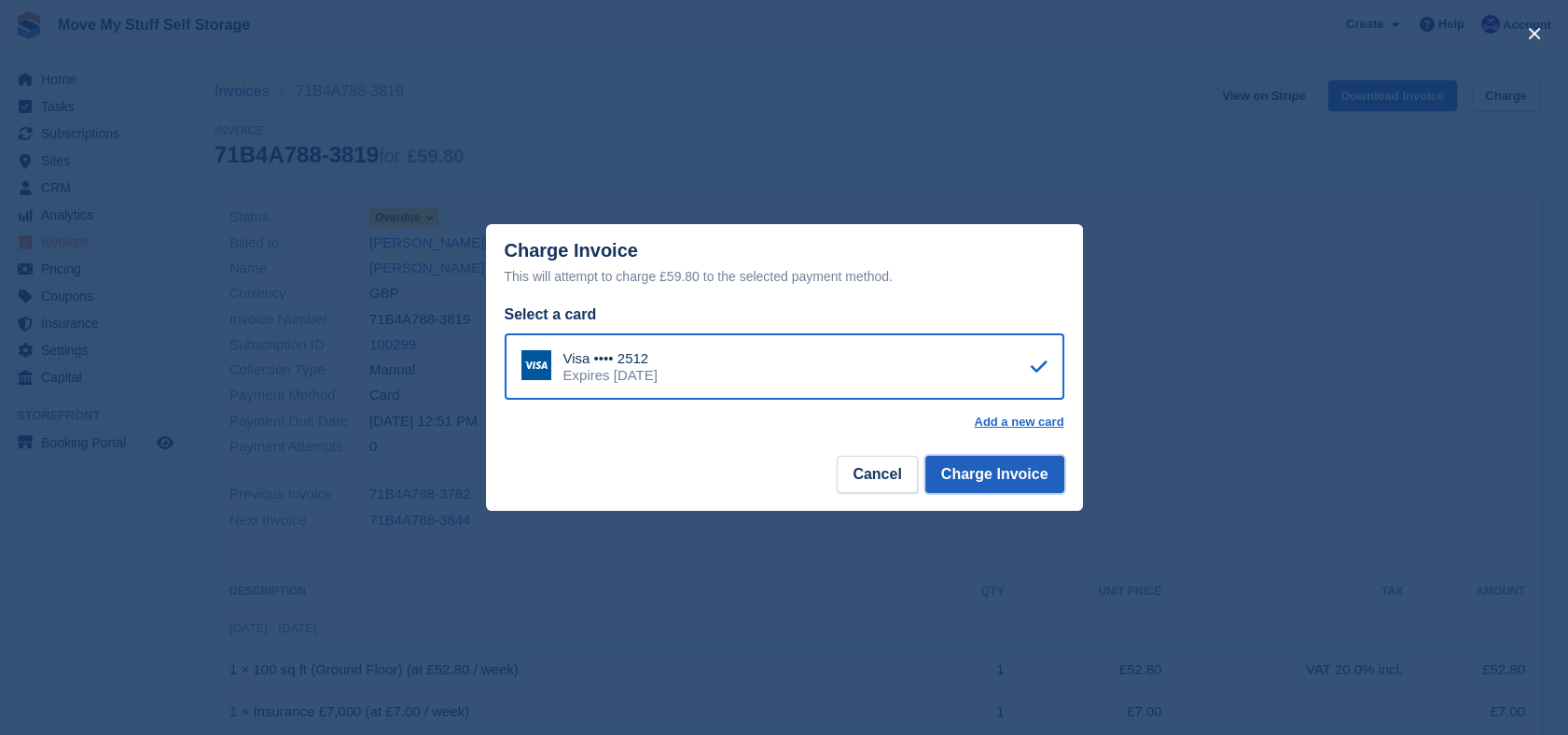
click at [1037, 464] on button "Charge Invoice" at bounding box center [995, 474] width 139 height 37
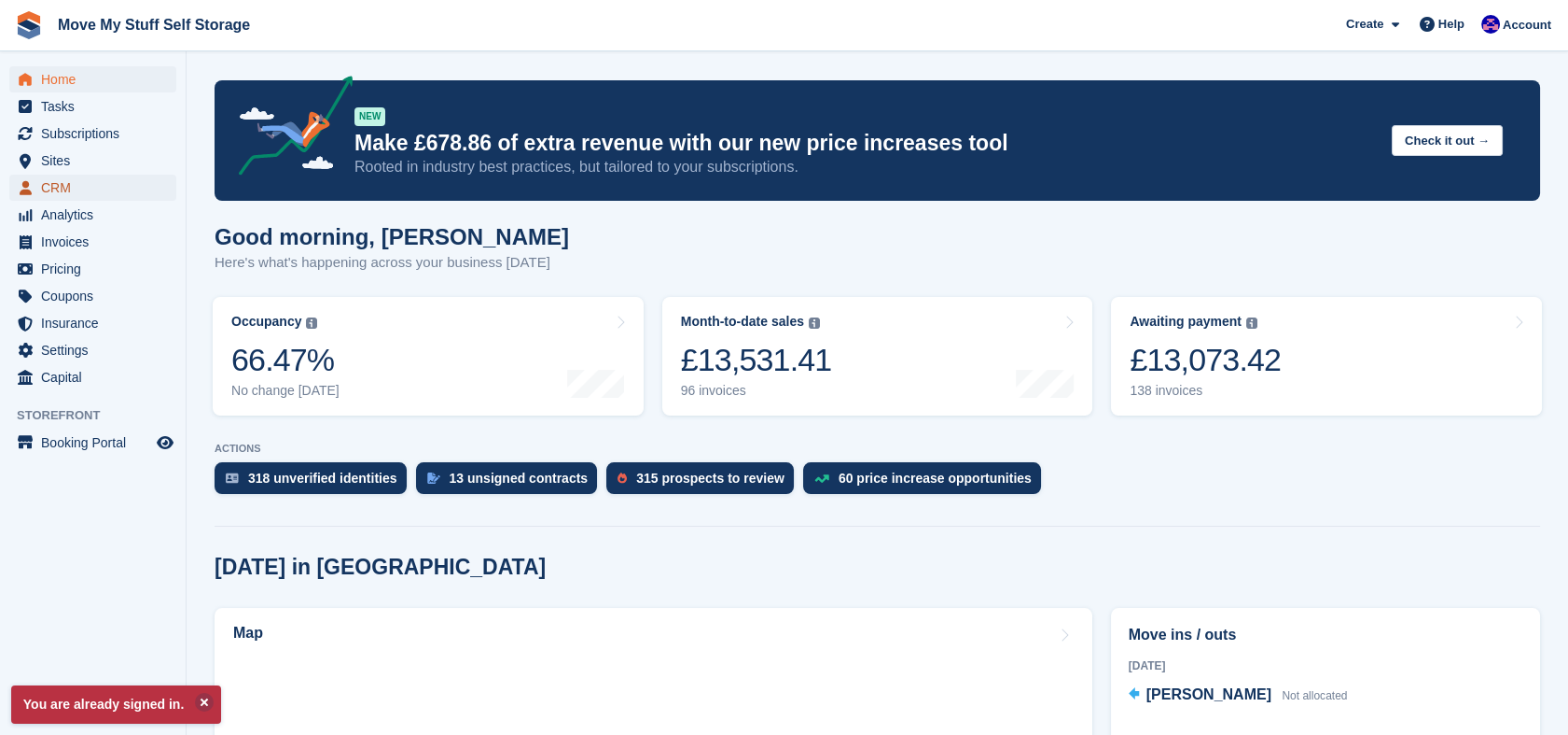
drag, startPoint x: 0, startPoint y: 0, endPoint x: 82, endPoint y: 190, distance: 206.9
click at [82, 190] on span "CRM" at bounding box center [97, 187] width 112 height 26
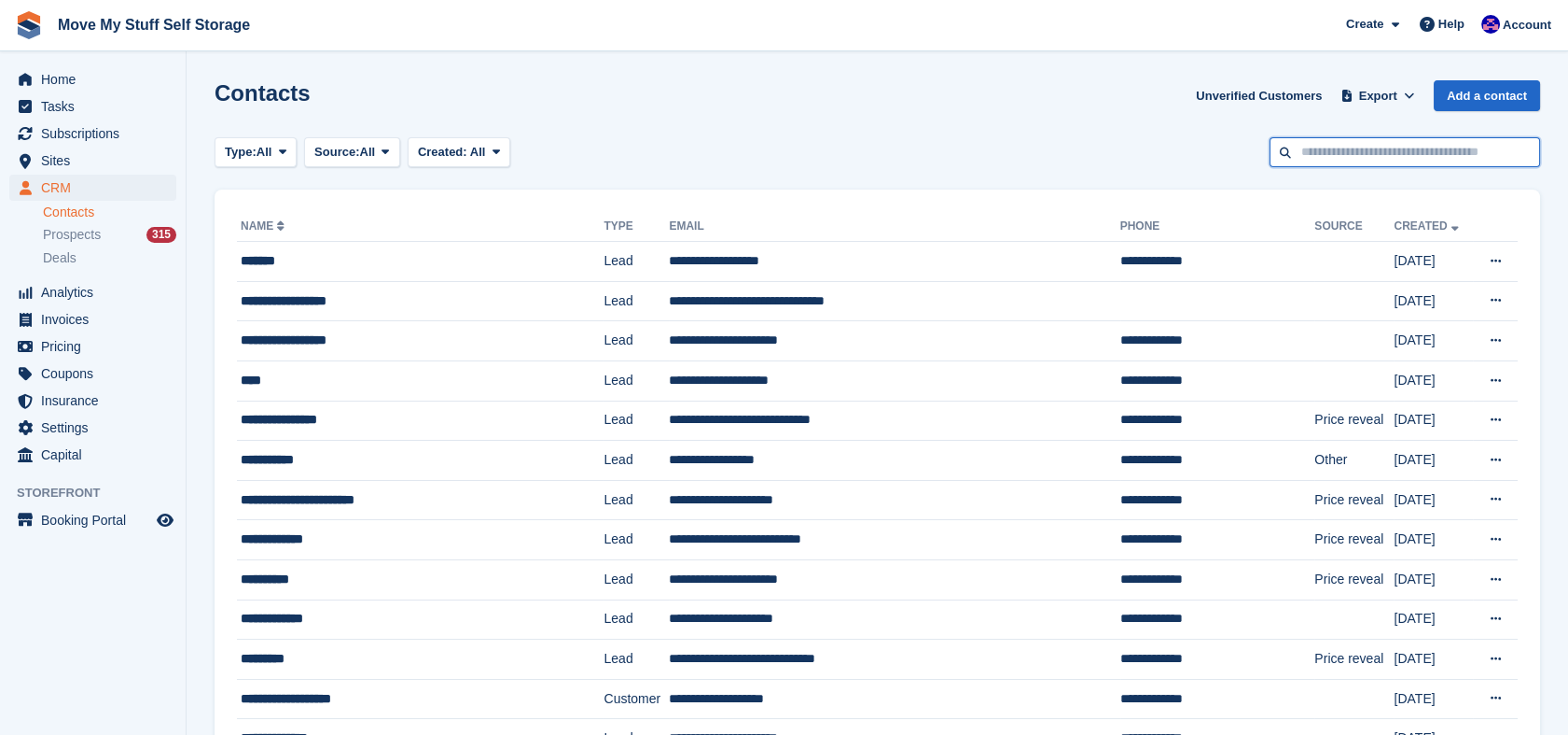
click at [1363, 140] on input "text" at bounding box center [1405, 153] width 271 height 31
type input "*"
type input "*******"
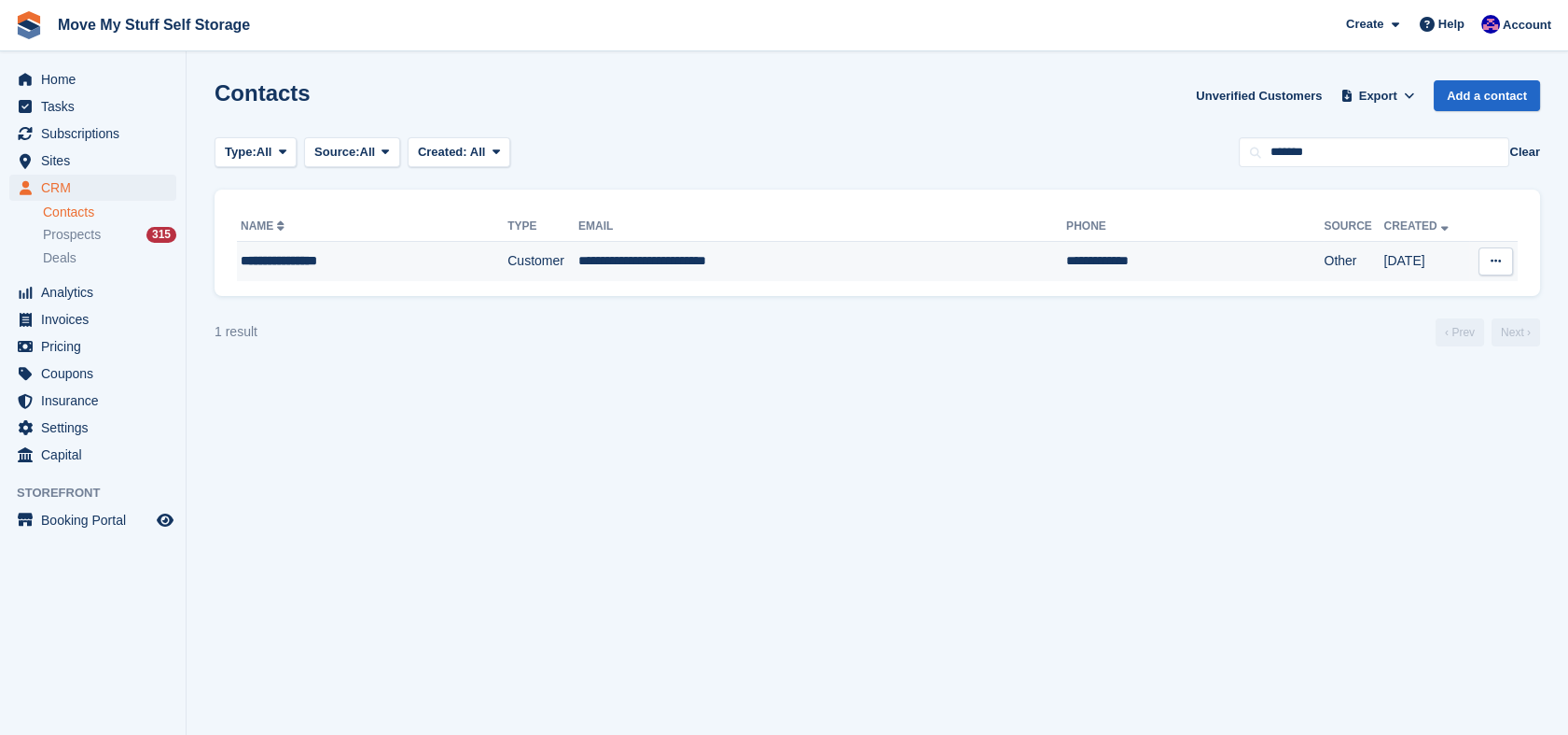
click at [784, 261] on td "**********" at bounding box center [822, 261] width 488 height 39
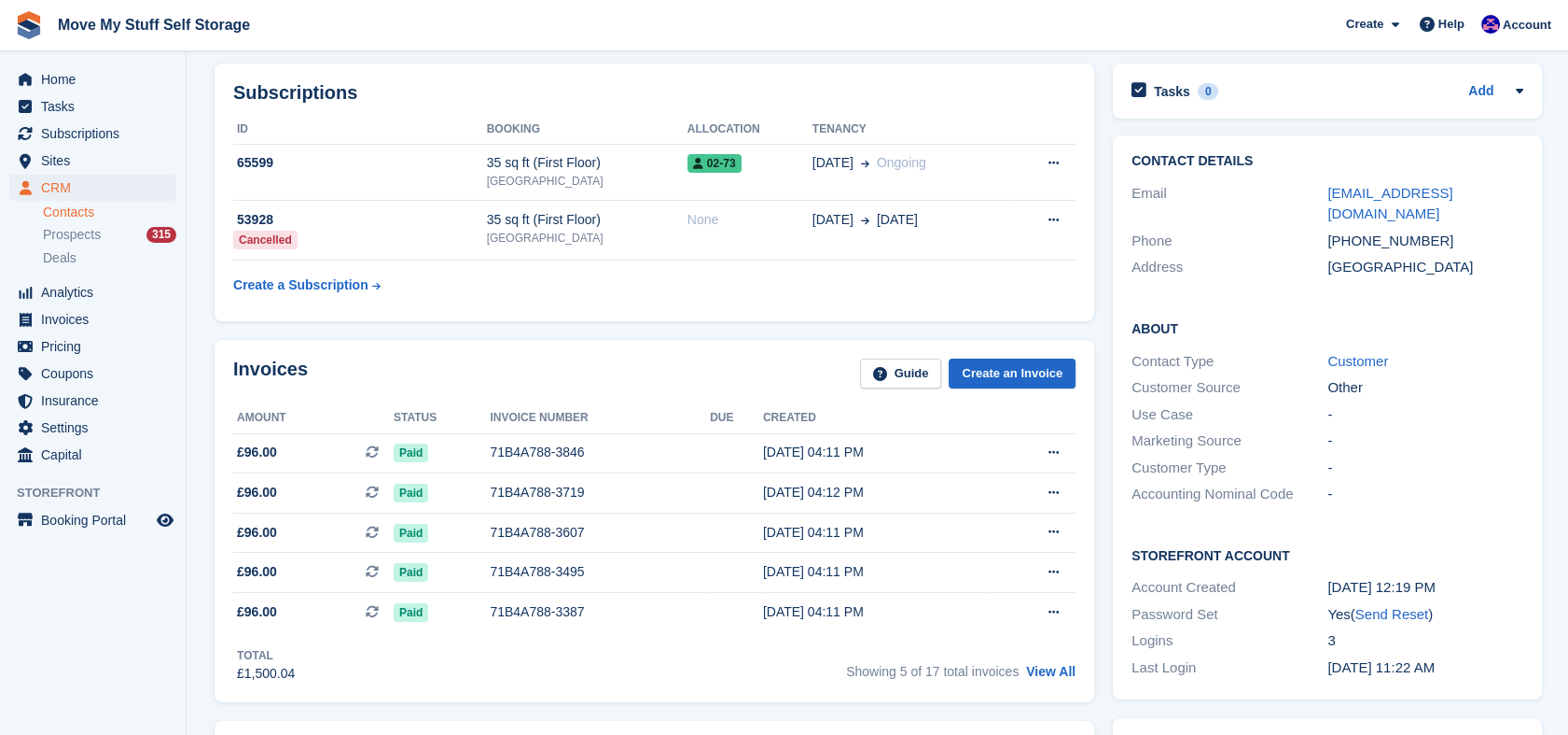
scroll to position [76, 0]
click at [732, 442] on td at bounding box center [736, 453] width 53 height 40
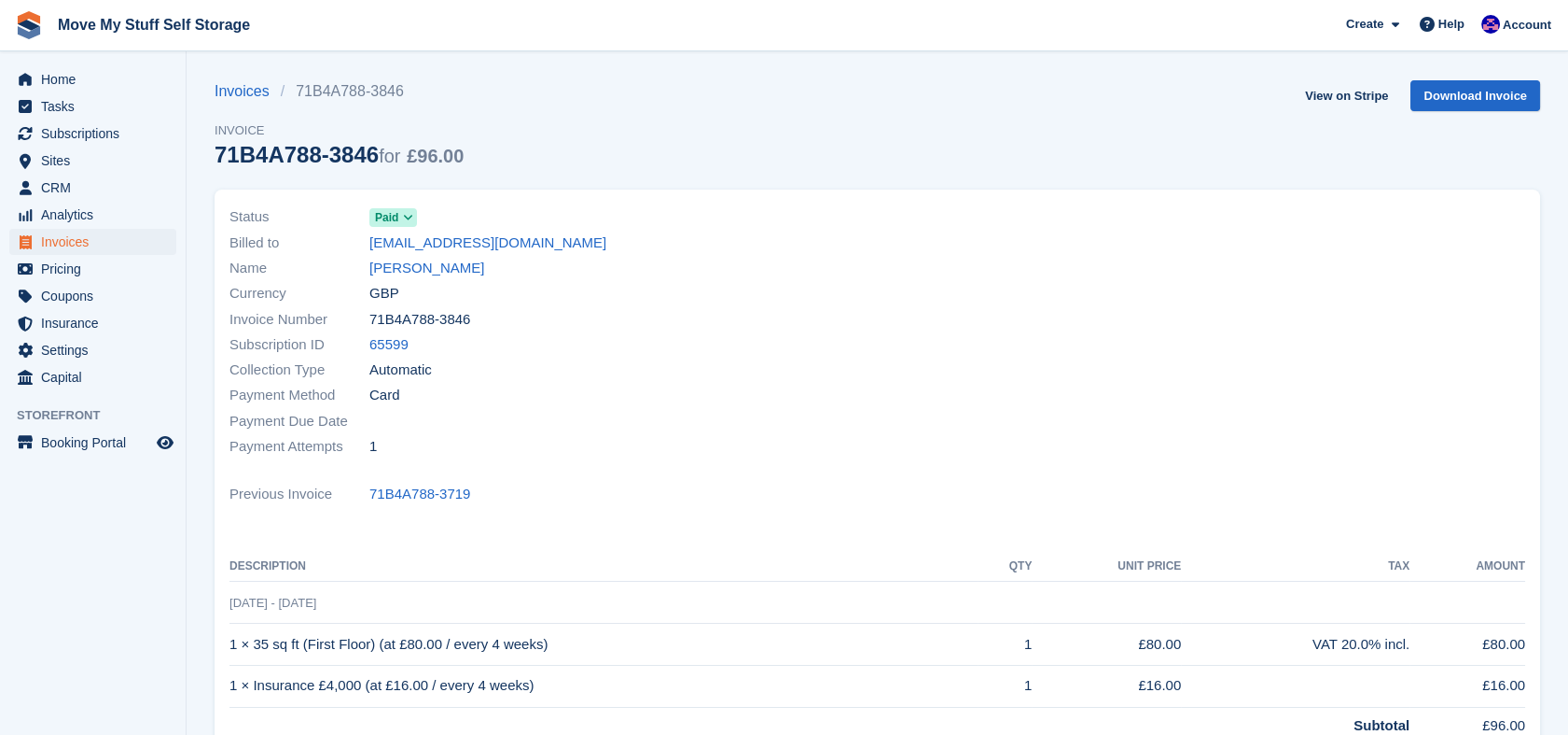
click at [411, 217] on icon at bounding box center [408, 218] width 11 height 12
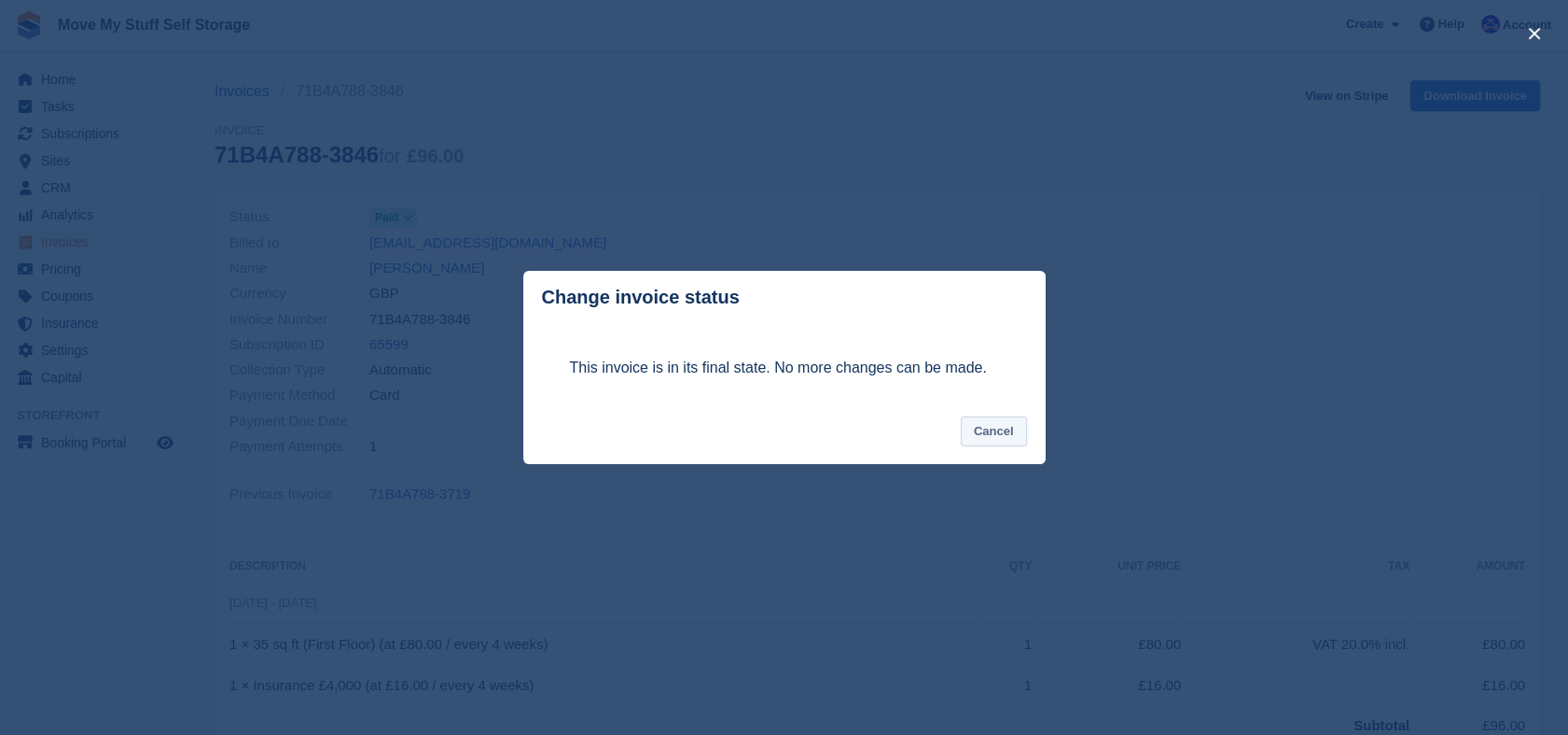
click at [979, 426] on button "Cancel" at bounding box center [994, 431] width 66 height 31
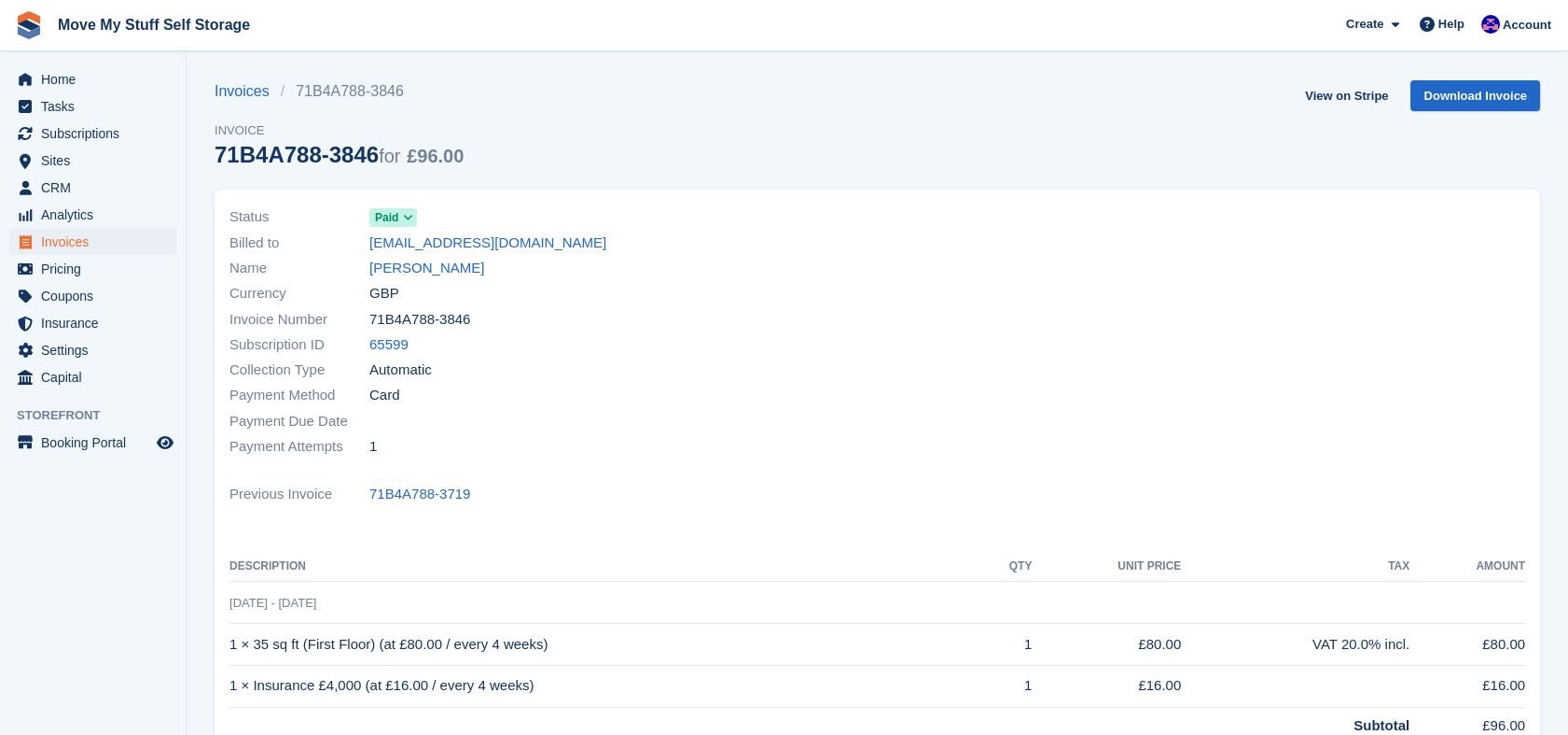
click at [966, 518] on div "Status Paid Billed to [EMAIL_ADDRESS][DOMAIN_NAME] Name [PERSON_NAME] Currency …" at bounding box center [877, 510] width 1325 height 643
click at [1333, 89] on link "View on Stripe" at bounding box center [1346, 96] width 98 height 31
